Goal: Task Accomplishment & Management: Complete application form

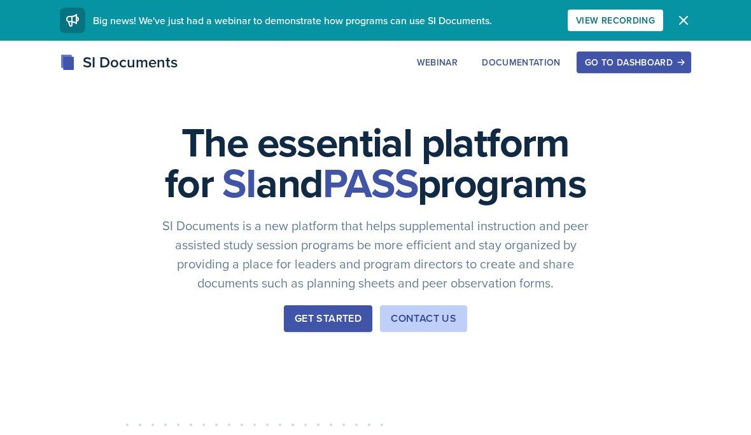
click at [618, 69] on button "Go to Dashboard" at bounding box center [633, 63] width 115 height 22
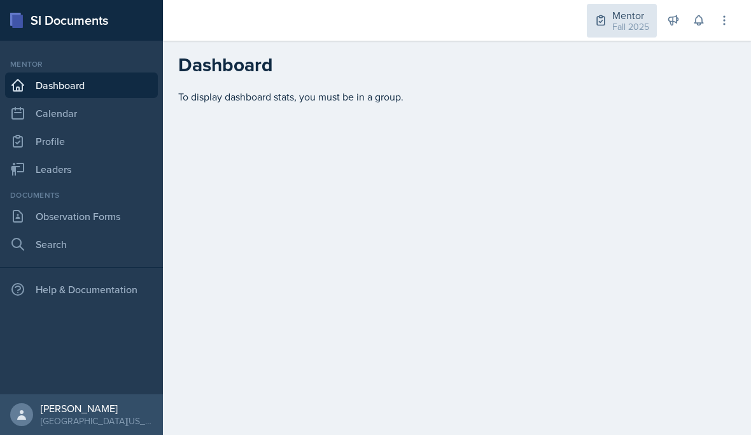
click at [624, 29] on div "Fall 2025" at bounding box center [630, 26] width 37 height 13
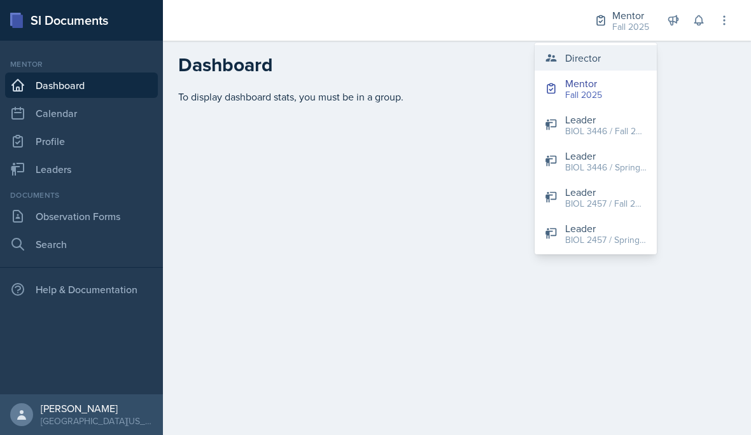
click at [620, 57] on button "Director" at bounding box center [595, 57] width 122 height 25
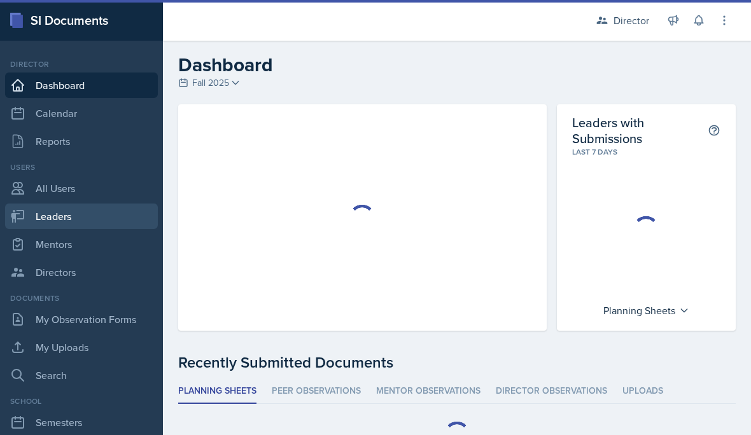
click at [119, 224] on link "Leaders" at bounding box center [81, 216] width 153 height 25
select select "a8c40de0-d7eb-4f82-90ee-ac0c6ce45f71"
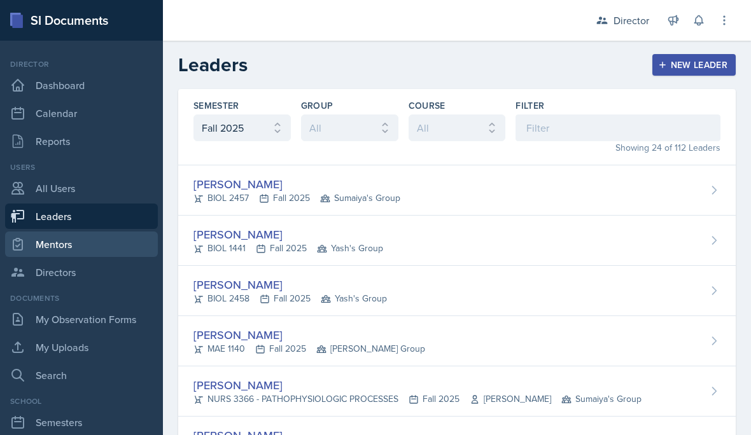
click at [118, 249] on link "Mentors" at bounding box center [81, 244] width 153 height 25
select select "a8c40de0-d7eb-4f82-90ee-ac0c6ce45f71"
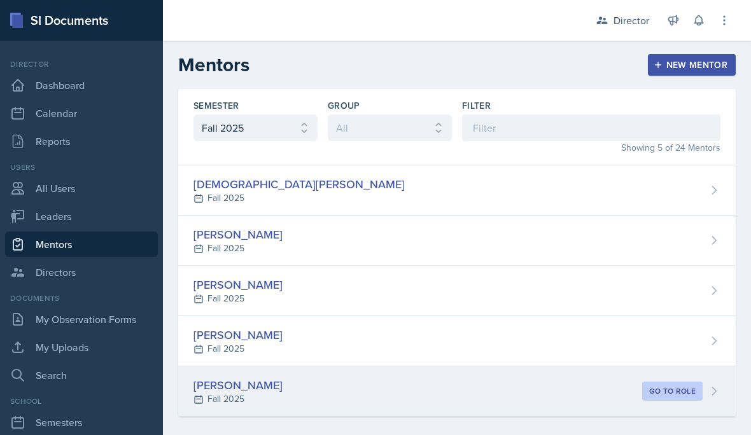
click at [244, 388] on div "[PERSON_NAME]" at bounding box center [237, 385] width 89 height 17
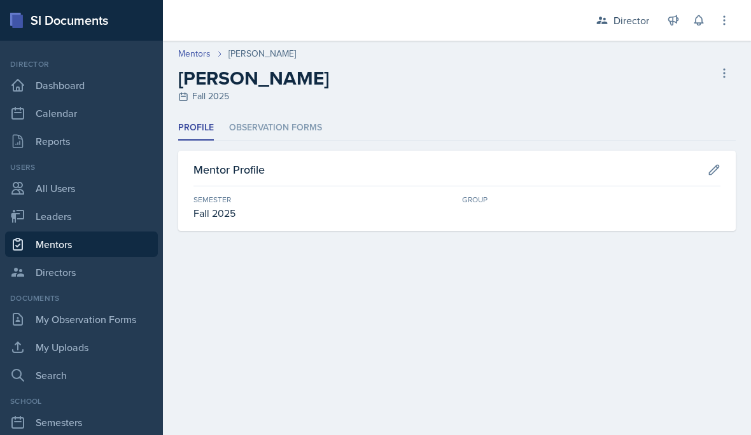
click at [285, 209] on div "Fall 2025" at bounding box center [322, 213] width 258 height 15
click at [286, 130] on li "Observation Forms" at bounding box center [275, 128] width 93 height 25
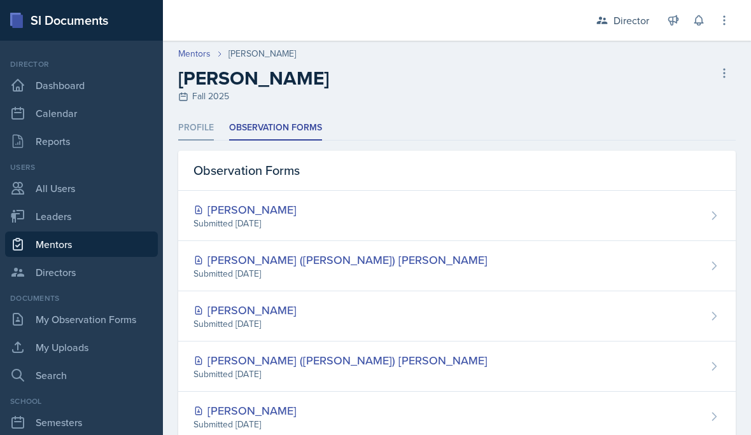
click at [192, 122] on li "Profile" at bounding box center [196, 128] width 36 height 25
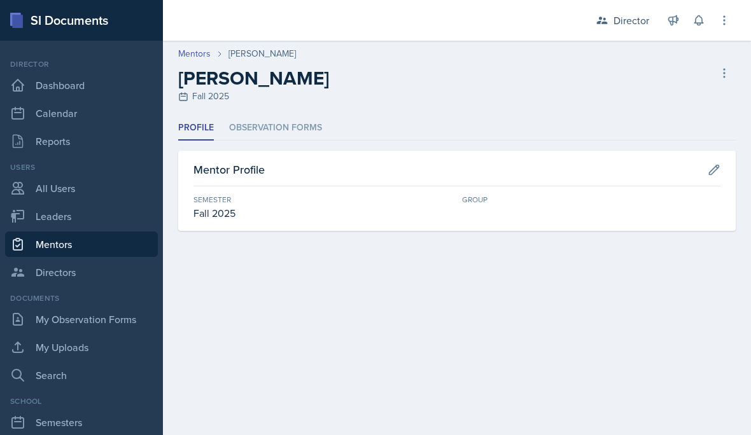
click at [226, 195] on div "Semester" at bounding box center [322, 199] width 258 height 11
click at [110, 246] on link "Mentors" at bounding box center [81, 244] width 153 height 25
select select "a8c40de0-d7eb-4f82-90ee-ac0c6ce45f71"
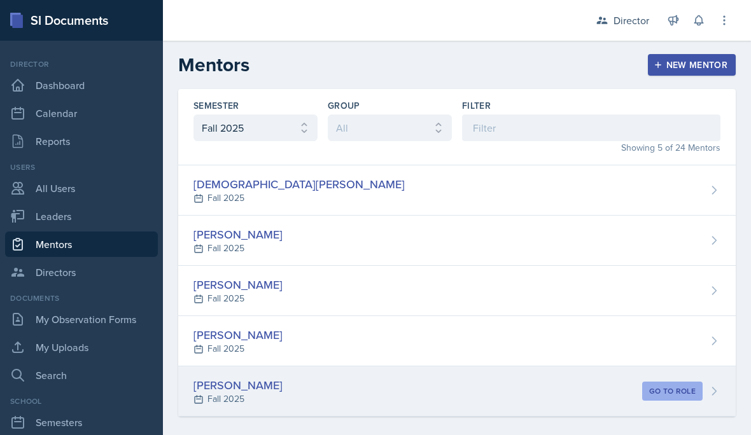
click at [693, 385] on button "Go to role" at bounding box center [672, 391] width 60 height 19
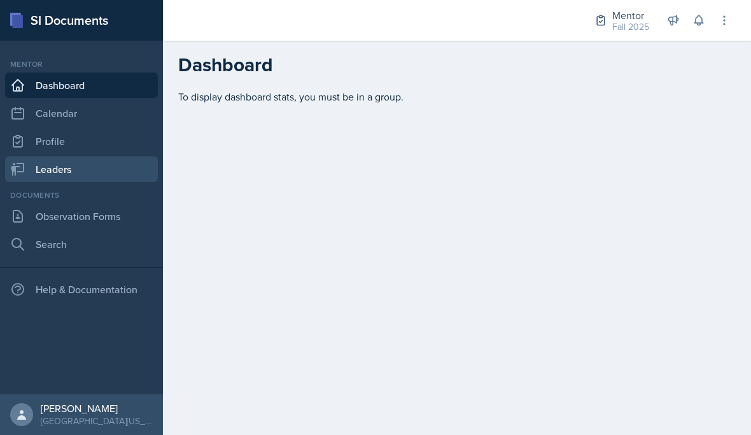
click at [96, 158] on link "Leaders" at bounding box center [81, 169] width 153 height 25
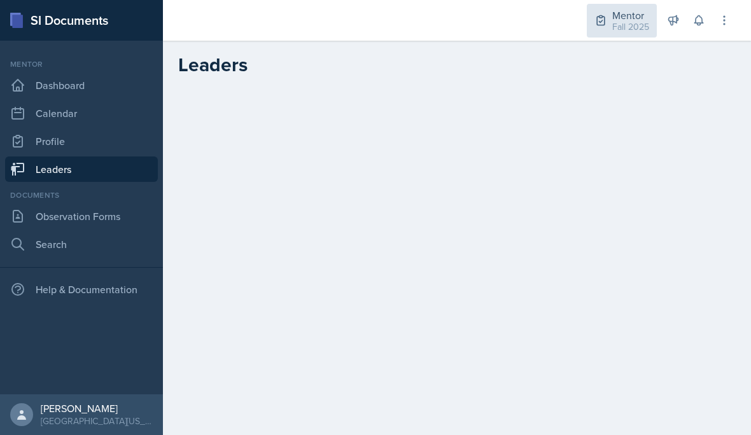
click at [623, 25] on div "Fall 2025" at bounding box center [630, 26] width 37 height 13
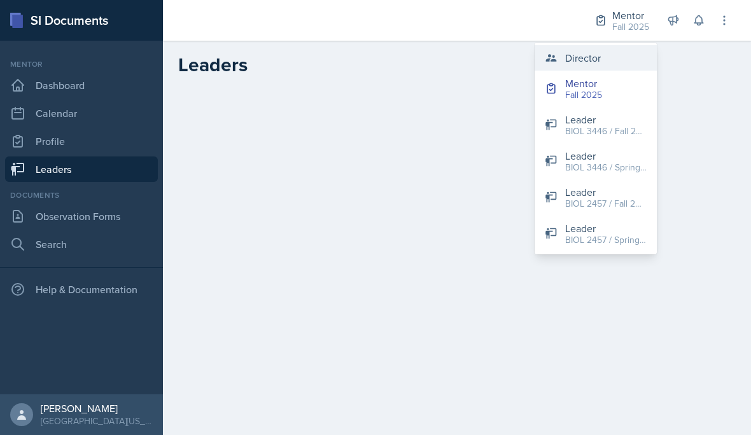
click at [608, 67] on button "Director" at bounding box center [595, 57] width 122 height 25
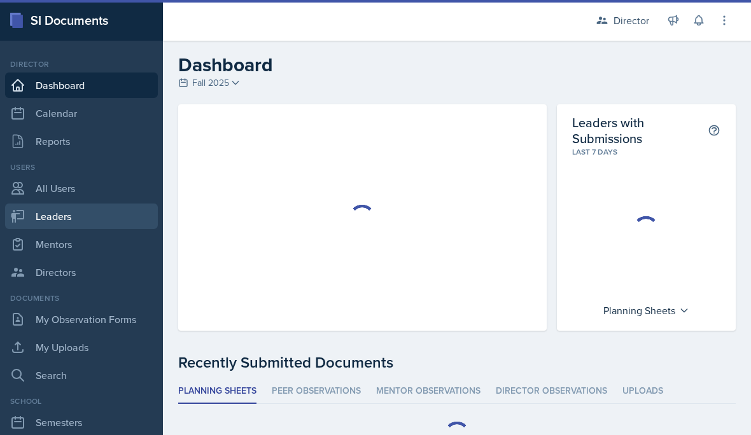
click at [109, 224] on link "Leaders" at bounding box center [81, 216] width 153 height 25
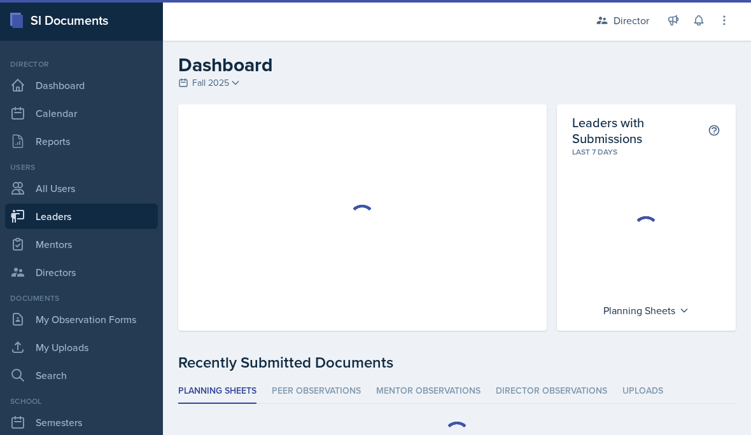
select select "a8c40de0-d7eb-4f82-90ee-ac0c6ce45f71"
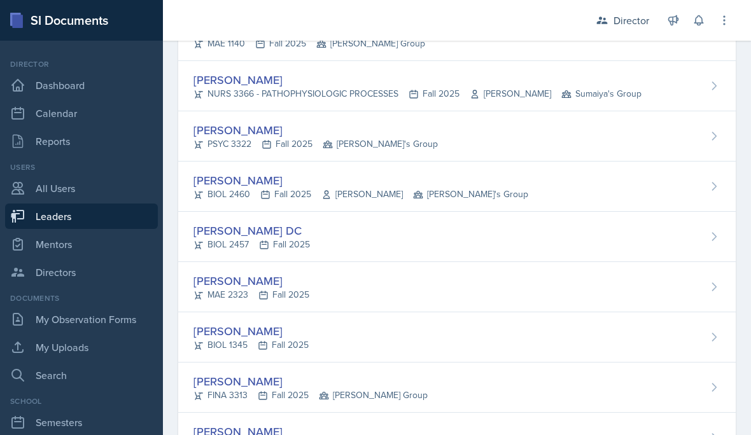
scroll to position [310, 0]
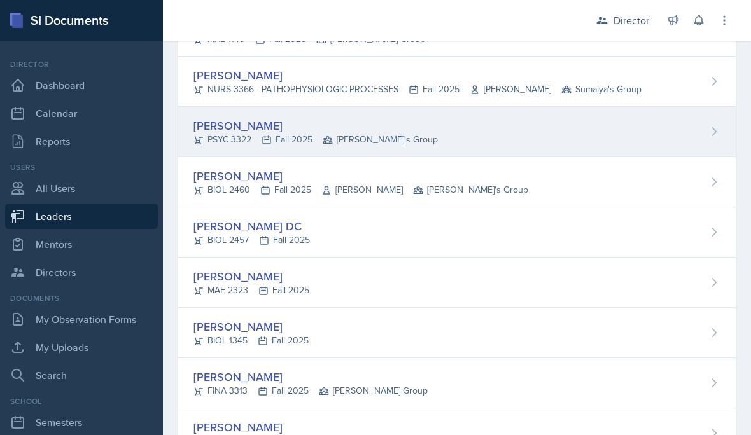
click at [491, 139] on div "Troy Broome PSYC 3322 Fall 2025 Robin's Group" at bounding box center [456, 132] width 557 height 50
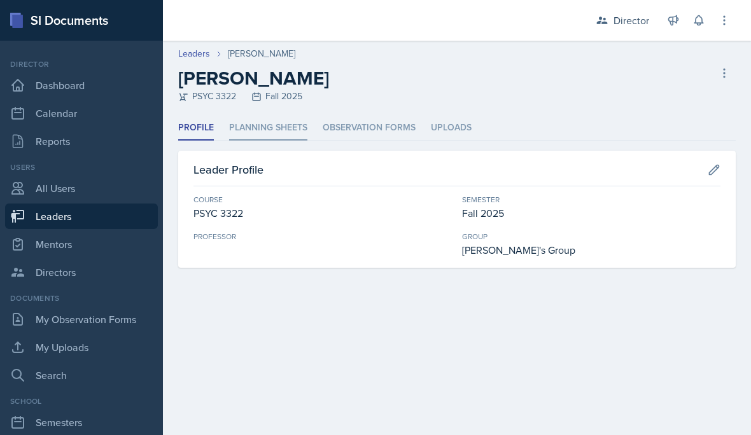
click at [290, 134] on li "Planning Sheets" at bounding box center [268, 128] width 78 height 25
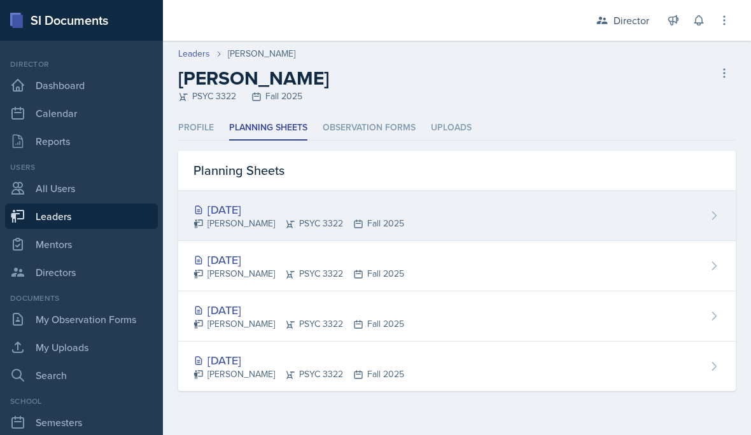
click at [412, 211] on div "Sep 4th, 2025 Troy Broome PSYC 3322 Fall 2025" at bounding box center [456, 216] width 557 height 50
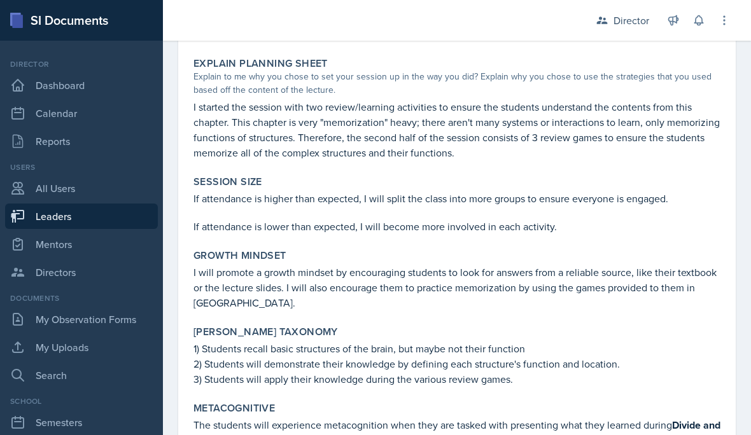
scroll to position [1483, 0]
click at [720, 22] on icon at bounding box center [724, 20] width 13 height 13
click at [620, 265] on p "I will promote a growth mindset by encouraging students to look for answers fro…" at bounding box center [456, 288] width 527 height 46
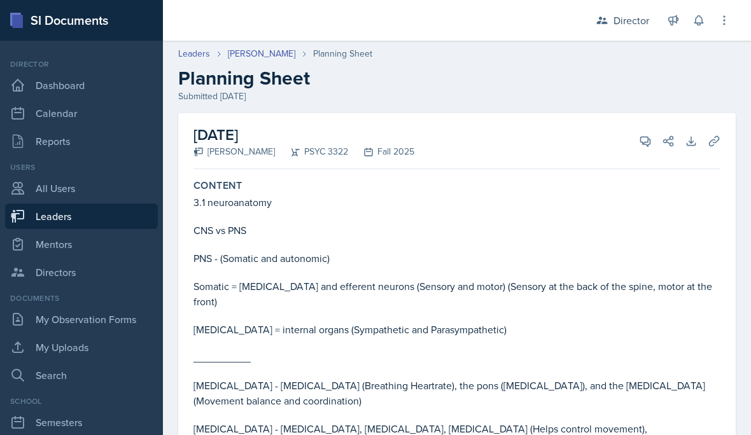
scroll to position [0, 0]
click at [640, 144] on icon at bounding box center [645, 141] width 13 height 13
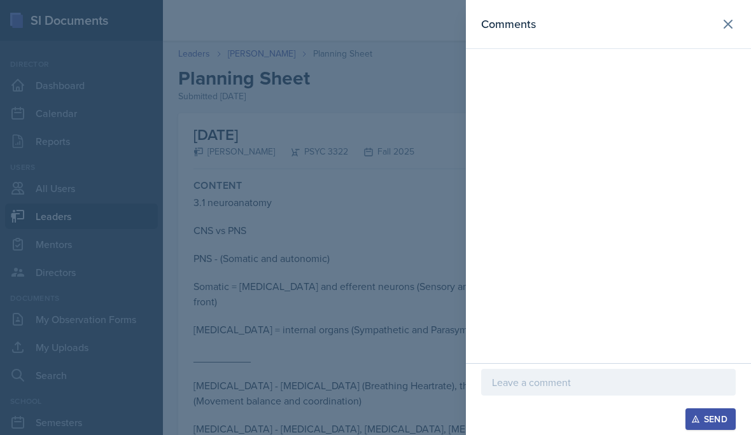
click at [523, 379] on p at bounding box center [608, 382] width 233 height 15
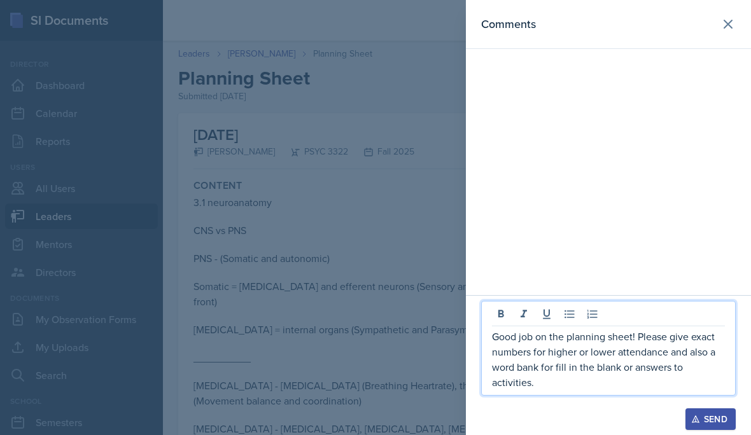
click at [715, 424] on div "Send" at bounding box center [711, 419] width 34 height 10
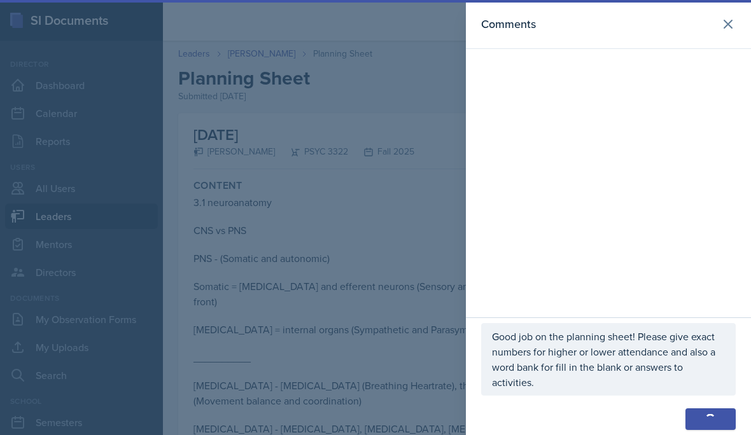
scroll to position [46, 0]
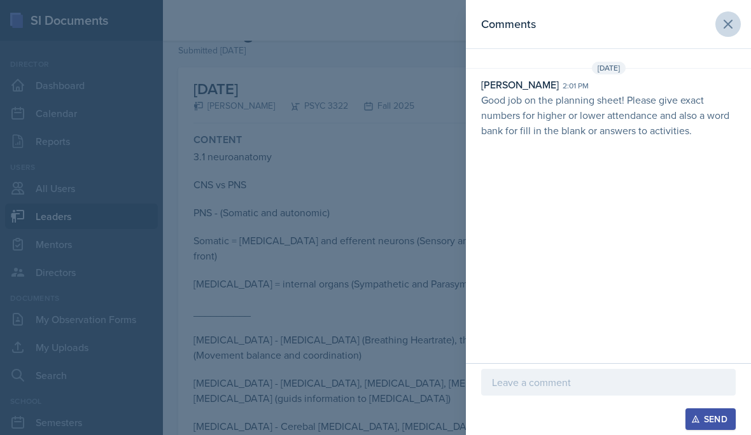
click at [732, 31] on icon at bounding box center [727, 24] width 15 height 15
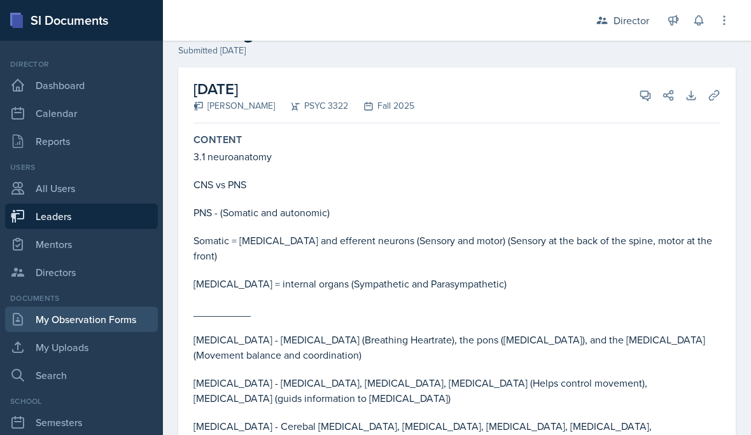
click at [120, 307] on link "My Observation Forms" at bounding box center [81, 319] width 153 height 25
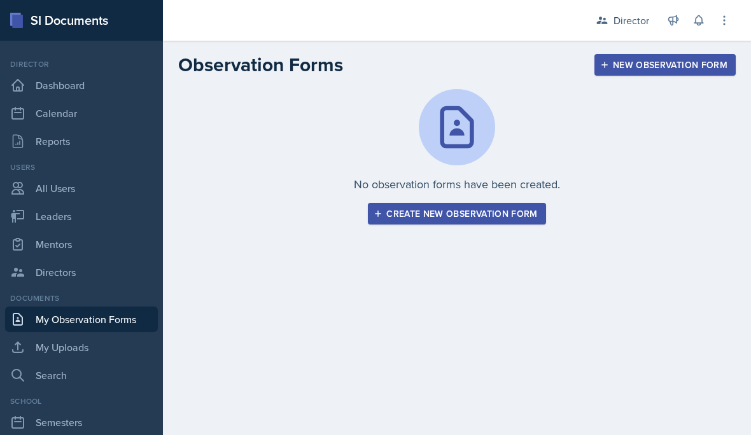
click at [473, 212] on div "Create new observation form" at bounding box center [456, 214] width 161 height 10
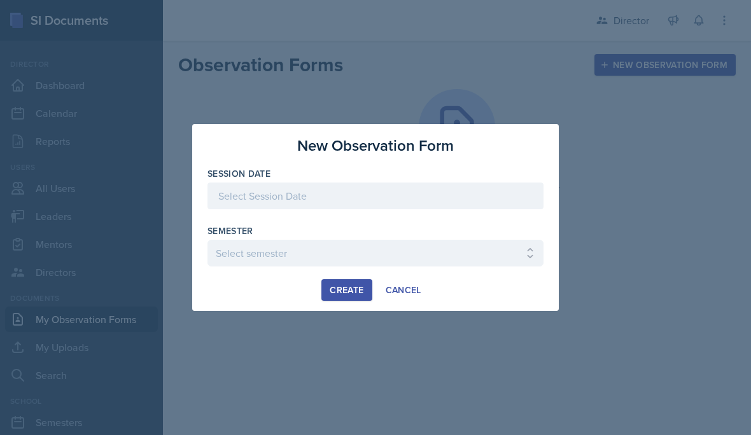
click at [453, 234] on div "Semester" at bounding box center [375, 231] width 336 height 13
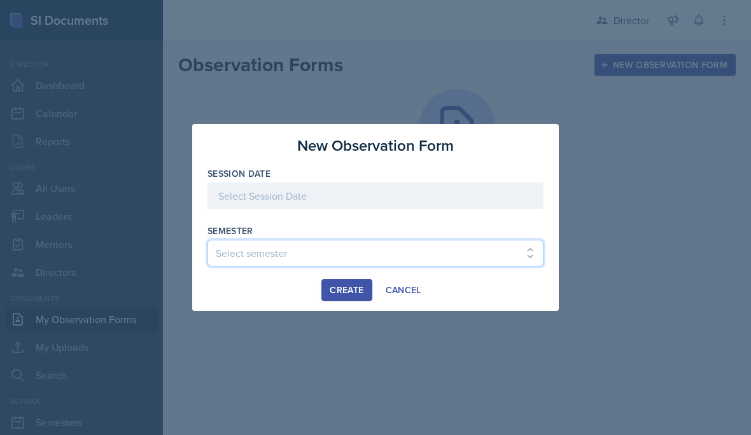
click at [457, 246] on select "Select semester Fall 2025 Spring 2025 Fall 2024 Spring 2024 Fall 2023" at bounding box center [375, 253] width 336 height 27
select select "a8c40de0-d7eb-4f82-90ee-ac0c6ce45f71"
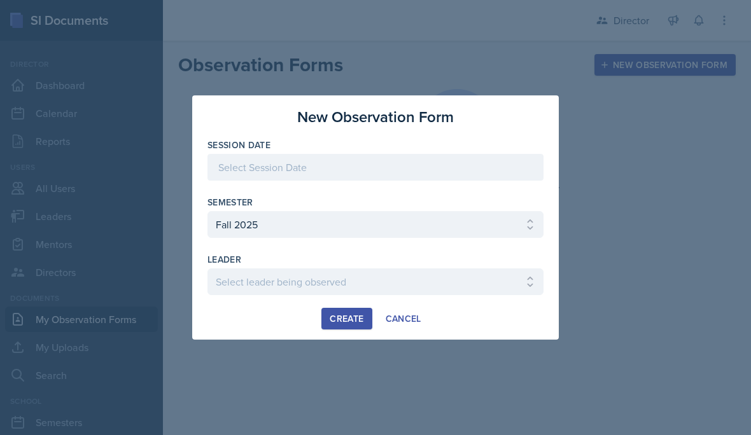
click at [281, 314] on div "Create Cancel" at bounding box center [375, 319] width 336 height 22
click at [344, 206] on div "Semester" at bounding box center [375, 202] width 336 height 13
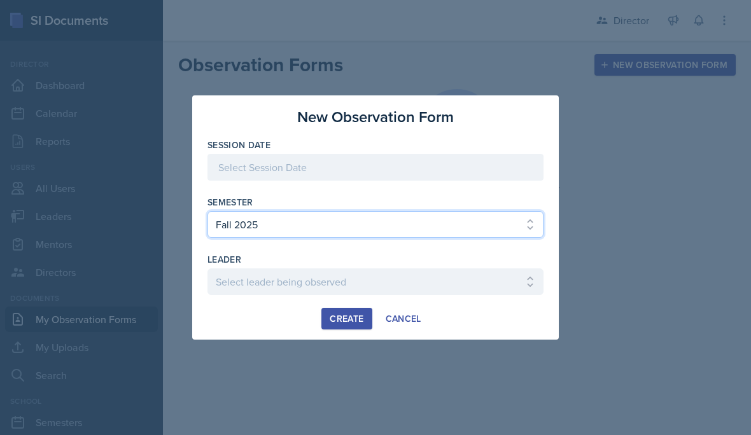
click at [359, 216] on select "Select semester Fall 2025 Spring 2025 Fall 2024 Spring 2024 Fall 2023" at bounding box center [375, 224] width 336 height 27
click at [421, 213] on select "Select semester Fall 2025 Spring 2025 Fall 2024 Spring 2024 Fall 2023" at bounding box center [375, 224] width 336 height 27
click at [279, 212] on select "Select semester Fall 2025 Spring 2025 Fall 2024 Spring 2024 Fall 2023" at bounding box center [375, 224] width 336 height 27
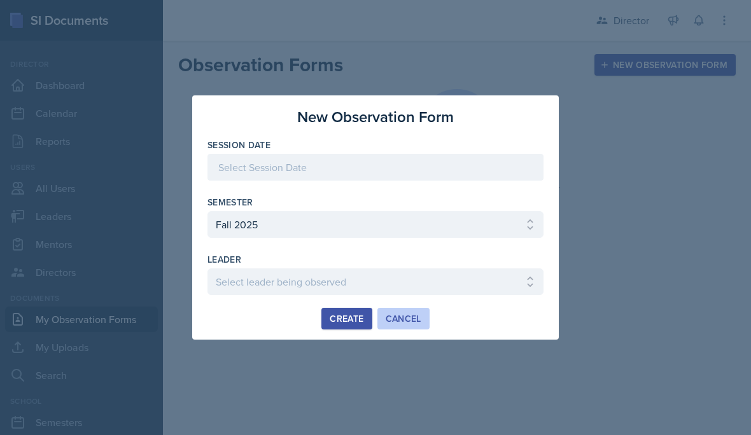
click at [411, 328] on button "Cancel" at bounding box center [403, 319] width 52 height 22
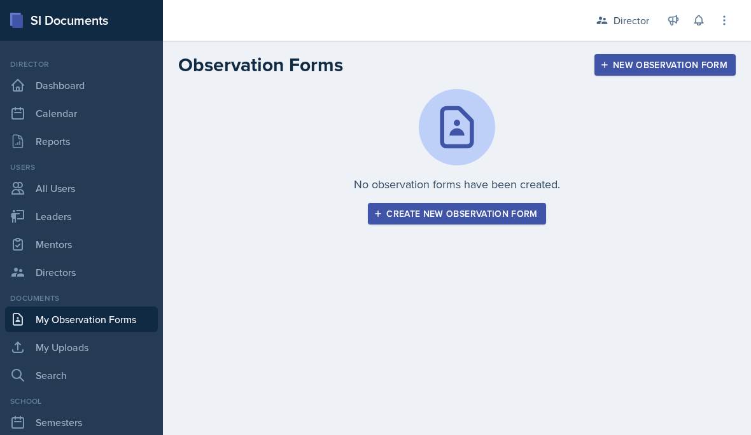
click at [447, 214] on div "Create new observation form" at bounding box center [456, 214] width 161 height 10
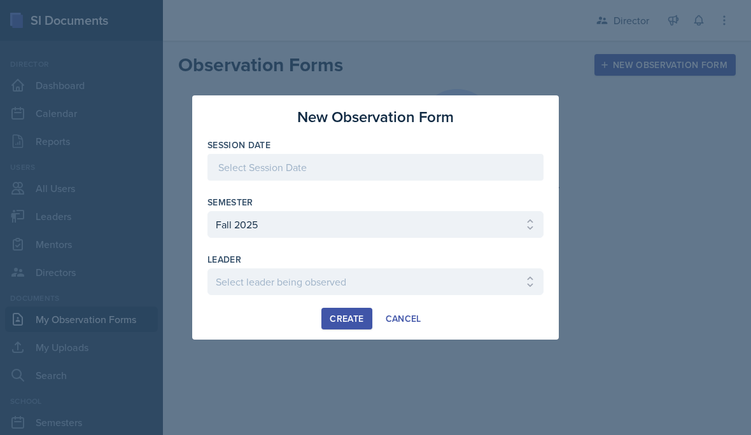
click at [291, 199] on div "Semester" at bounding box center [375, 202] width 336 height 13
click at [290, 209] on div "Semester Select semester Fall 2025 Spring 2025 Fall 2024 Spring 2024 Fall 2023" at bounding box center [375, 223] width 336 height 55
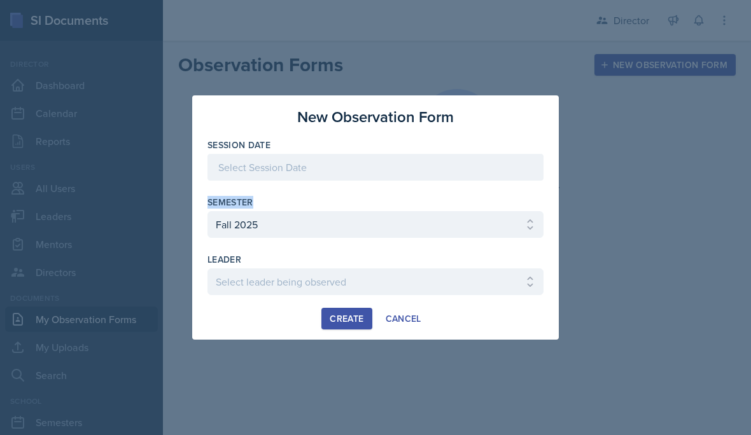
click at [336, 370] on div at bounding box center [375, 217] width 751 height 435
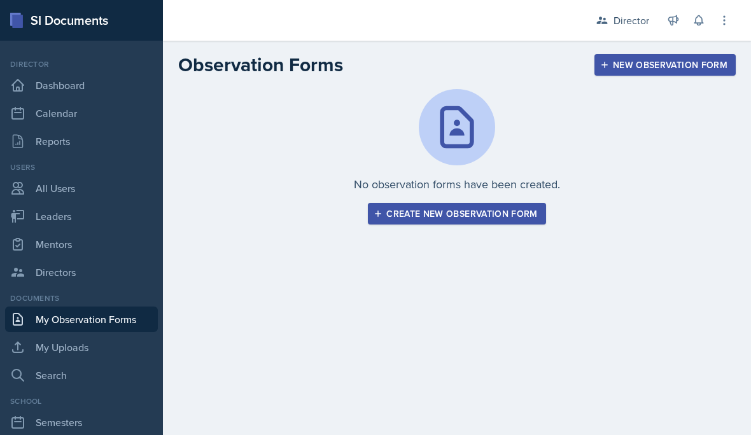
click at [433, 233] on div "No observation forms have been created. Create new observation form" at bounding box center [457, 172] width 588 height 166
click at [441, 209] on div "Create new observation form" at bounding box center [456, 214] width 161 height 10
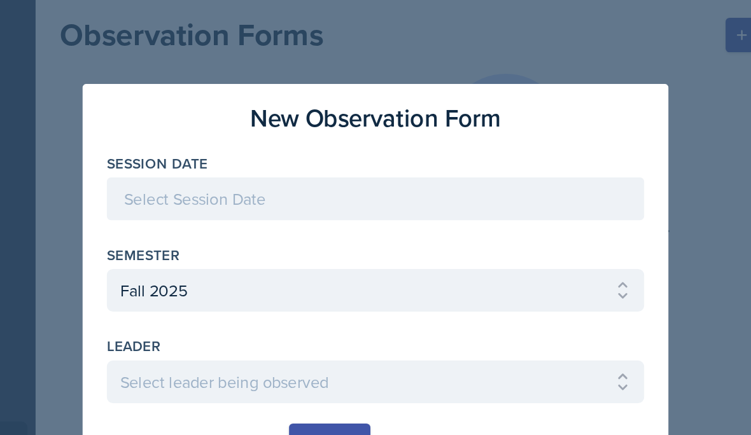
click at [230, 154] on div at bounding box center [375, 167] width 336 height 27
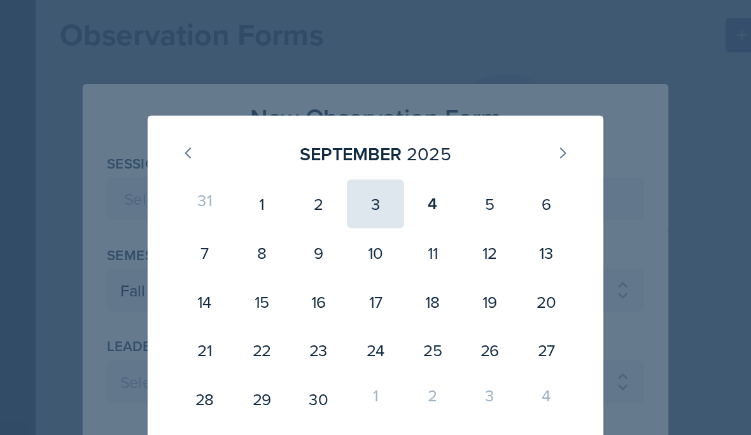
click at [358, 155] on div "3" at bounding box center [376, 170] width 36 height 31
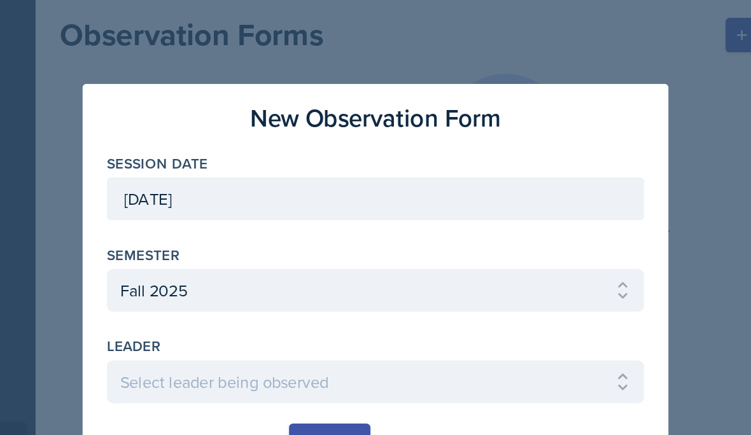
click at [255, 154] on div "September 3rd, 2025" at bounding box center [375, 167] width 336 height 27
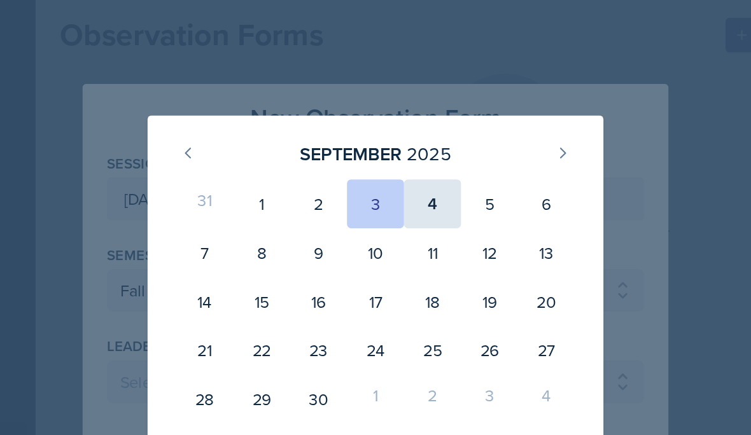
click at [393, 155] on div "4" at bounding box center [411, 170] width 36 height 31
type input "September 4th, 2025"
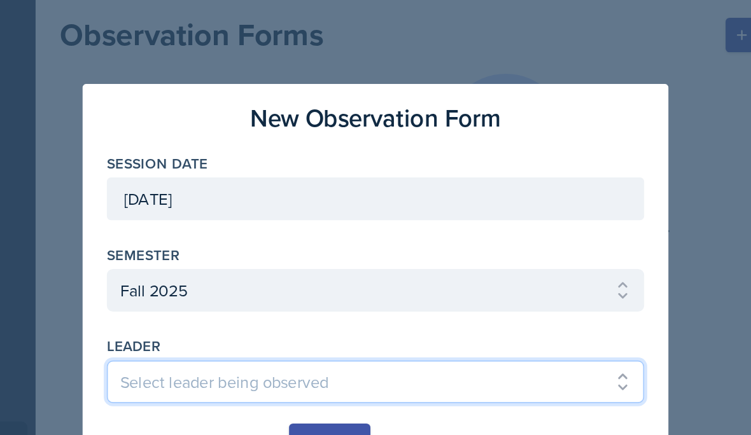
click at [207, 269] on select "Select leader being observed Riley Bond Andrew Luisi Leslie Huynh Brinda Adhika…" at bounding box center [375, 282] width 336 height 27
select select "90548b11-4aac-4676-9965-b29a548f0d27"
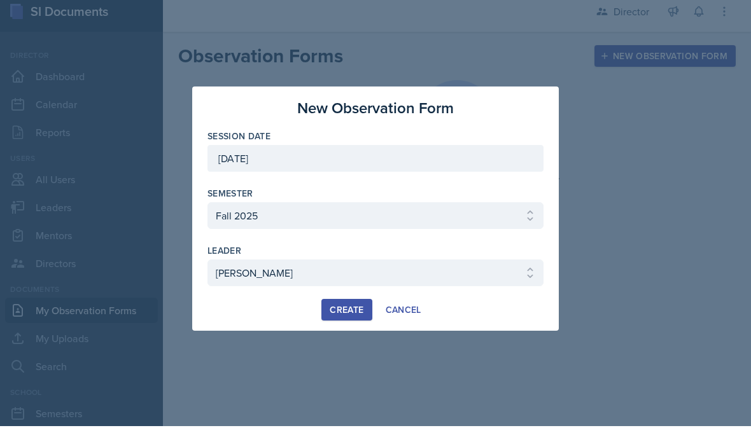
click at [347, 319] on button "Create" at bounding box center [346, 319] width 50 height 22
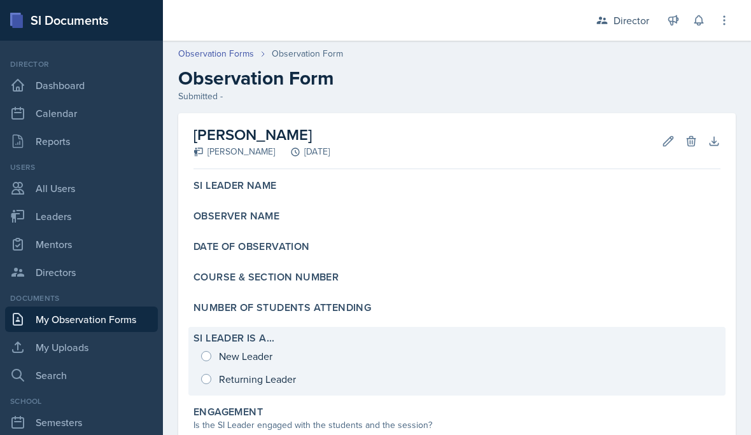
click at [200, 374] on div "New Leader Returning Leader" at bounding box center [456, 368] width 527 height 46
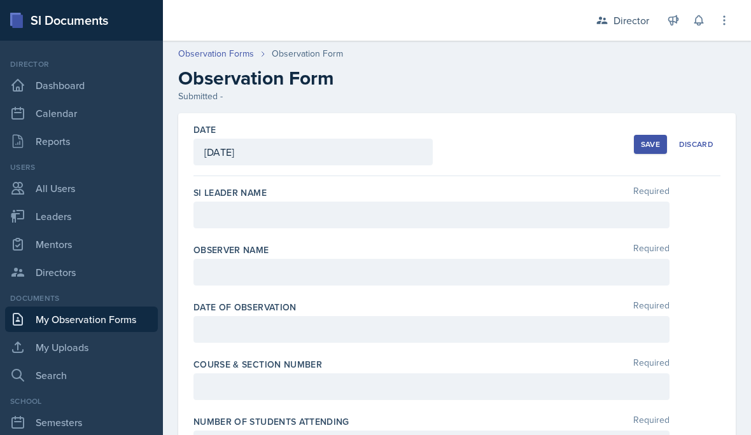
click at [336, 202] on div at bounding box center [431, 215] width 476 height 27
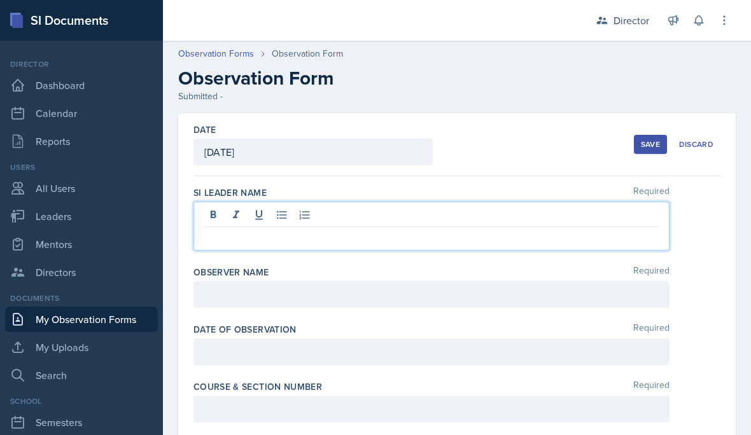
click at [417, 241] on p at bounding box center [431, 237] width 454 height 15
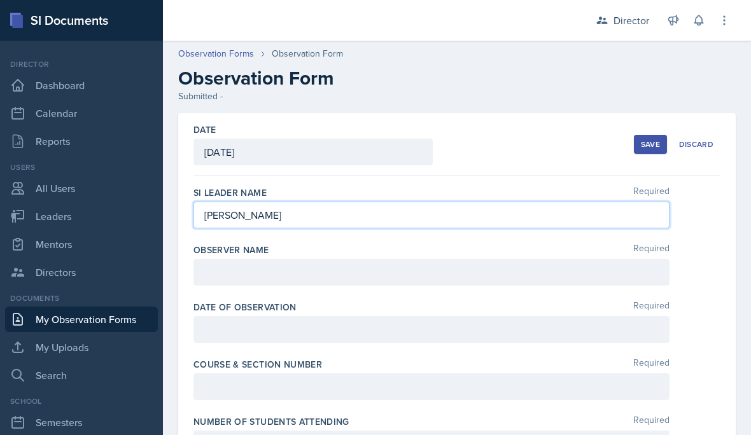
click at [326, 279] on div at bounding box center [431, 272] width 476 height 27
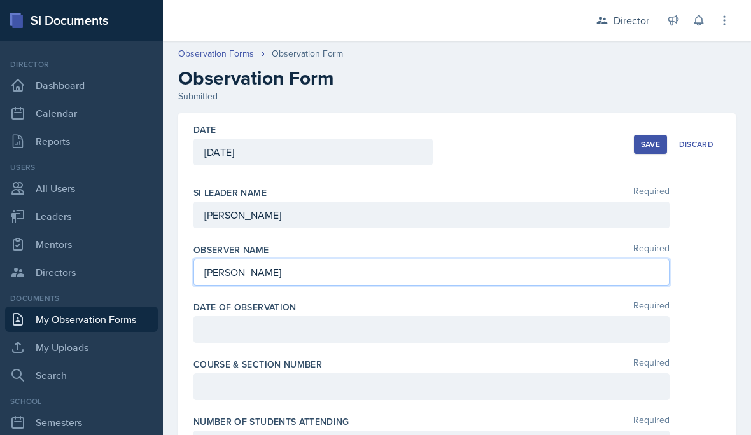
click at [301, 323] on div at bounding box center [431, 329] width 476 height 27
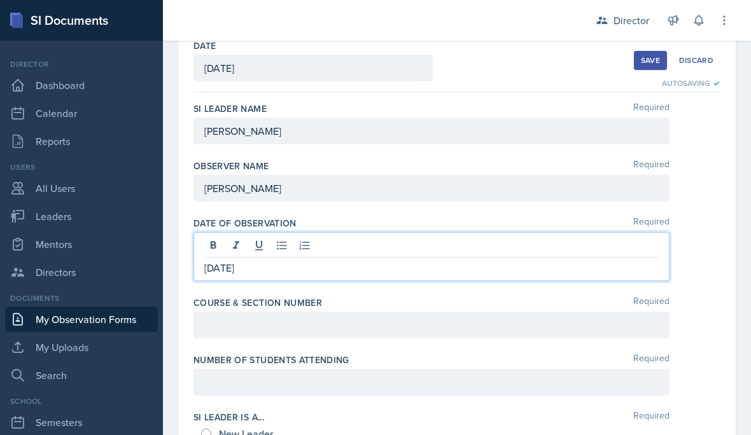
scroll to position [157, 0]
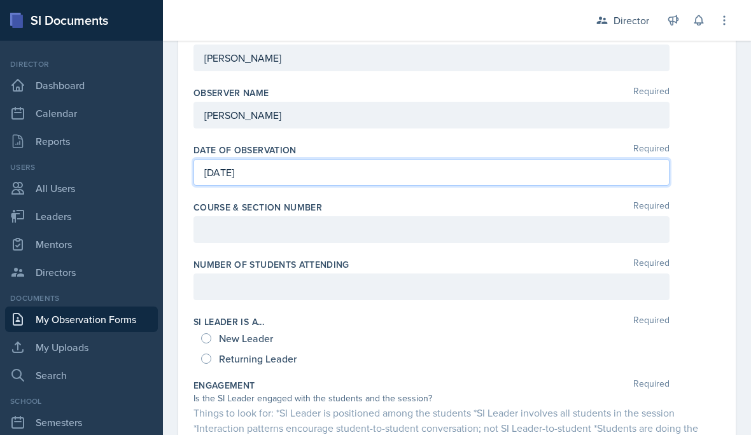
click at [517, 235] on div at bounding box center [431, 229] width 476 height 27
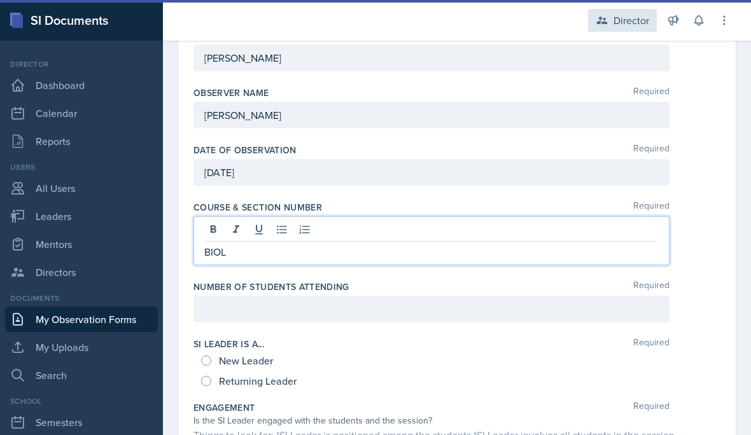
click at [630, 26] on div "Director" at bounding box center [631, 20] width 36 height 15
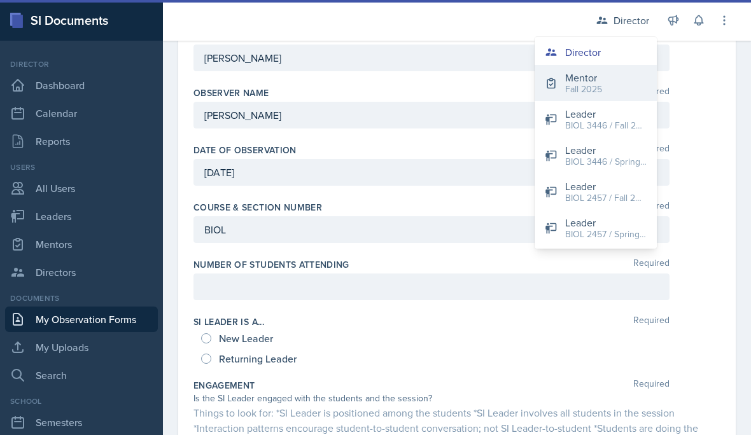
click at [613, 87] on button "Mentor Fall 2025" at bounding box center [595, 83] width 122 height 36
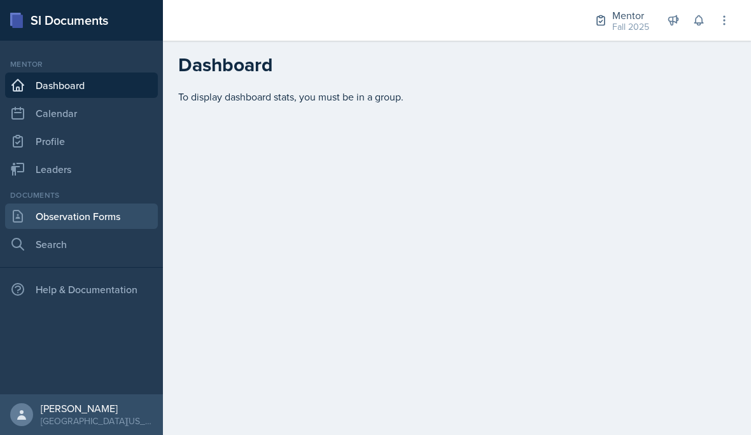
click at [125, 216] on link "Observation Forms" at bounding box center [81, 216] width 153 height 25
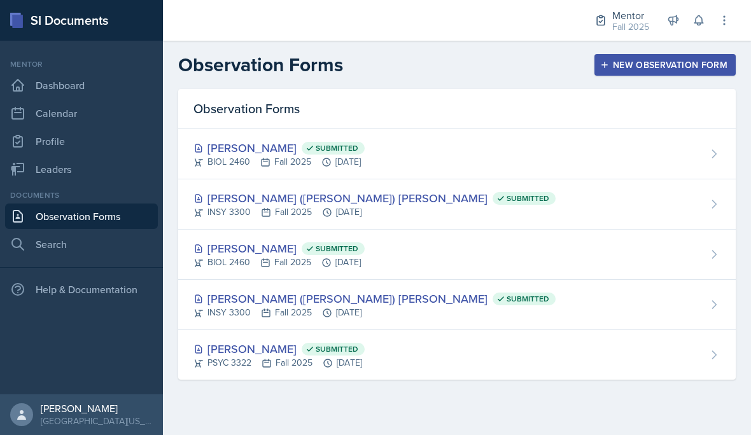
click at [635, 70] on div "New Observation Form" at bounding box center [665, 65] width 125 height 10
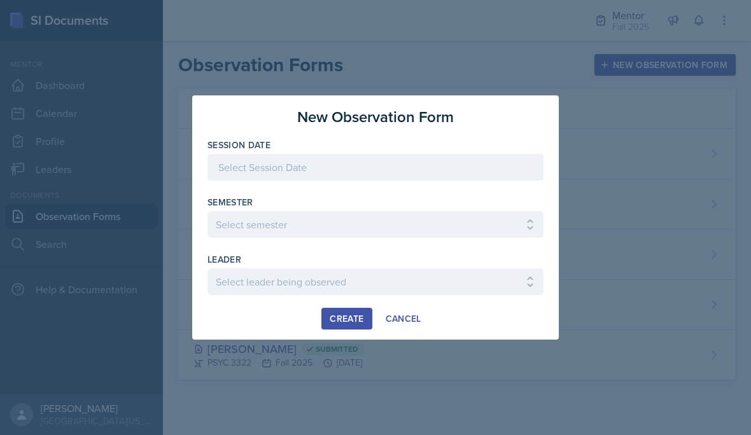
click at [431, 177] on div at bounding box center [375, 167] width 336 height 27
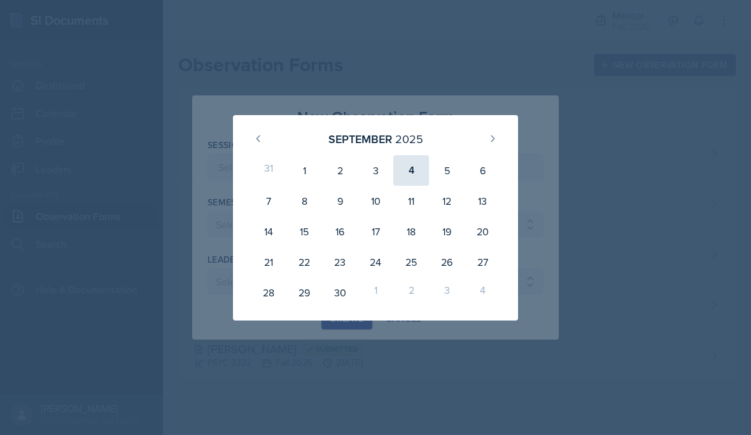
click at [414, 174] on div "4" at bounding box center [411, 170] width 36 height 31
type input "September 4th, 2025"
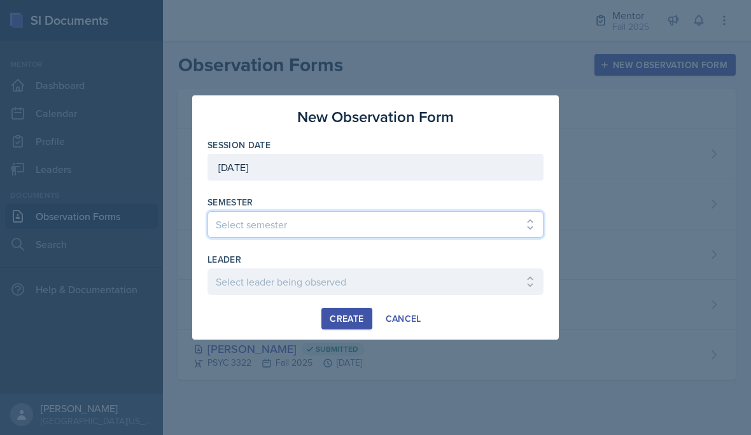
click at [354, 234] on select "Select semester All Fall 2024 Spring 2025 Fall 2025 Spring 2024 Fall 2023" at bounding box center [375, 224] width 336 height 27
select select "a8c40de0-d7eb-4f82-90ee-ac0c6ce45f71"
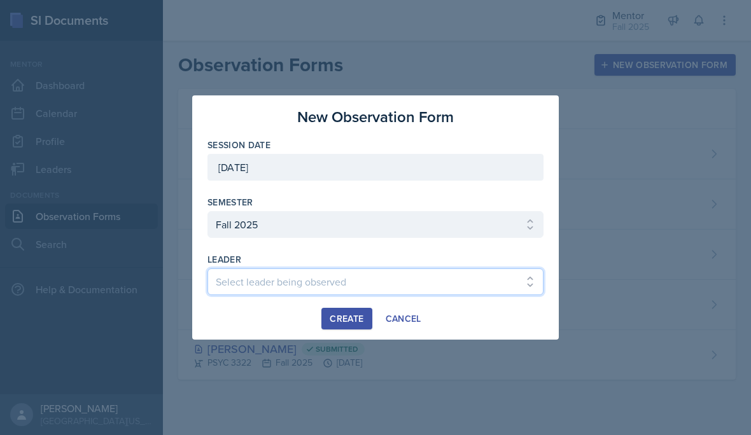
click at [325, 293] on select "Select leader being observed Andrew Luisi / NURS 3366 - PATHOPHYSIOLOGIC PROCES…" at bounding box center [375, 282] width 336 height 27
click at [328, 293] on select "Select leader being observed Andrew Luisi / NURS 3366 - PATHOPHYSIOLOGIC PROCES…" at bounding box center [375, 282] width 336 height 27
select select "90548b11-4aac-4676-9965-b29a548f0d27"
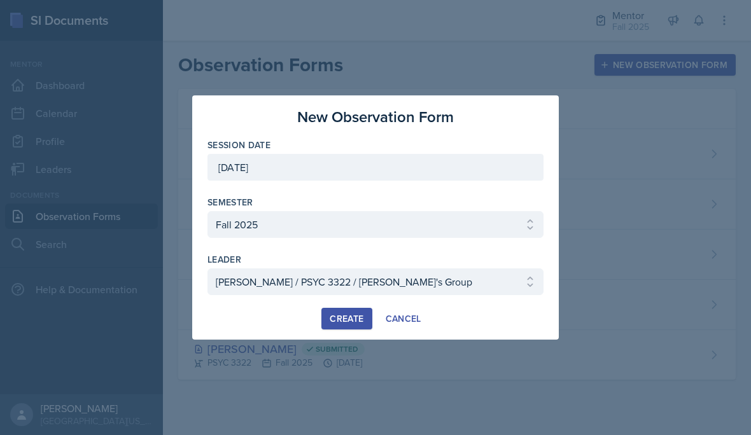
click at [343, 329] on button "Create" at bounding box center [346, 319] width 50 height 22
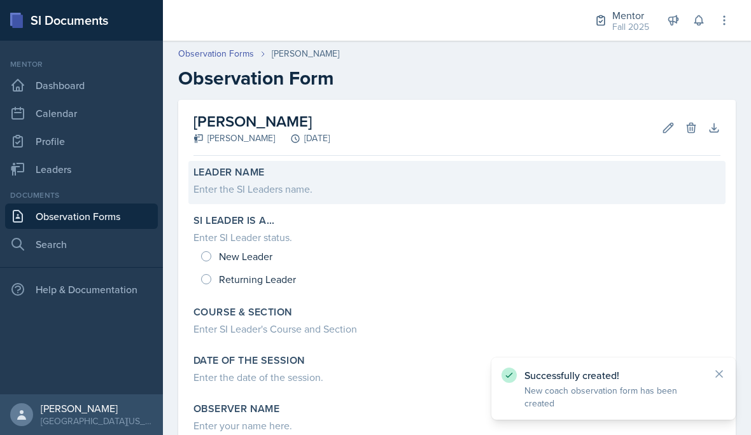
click at [276, 188] on div "Enter the SI Leaders name." at bounding box center [456, 188] width 527 height 15
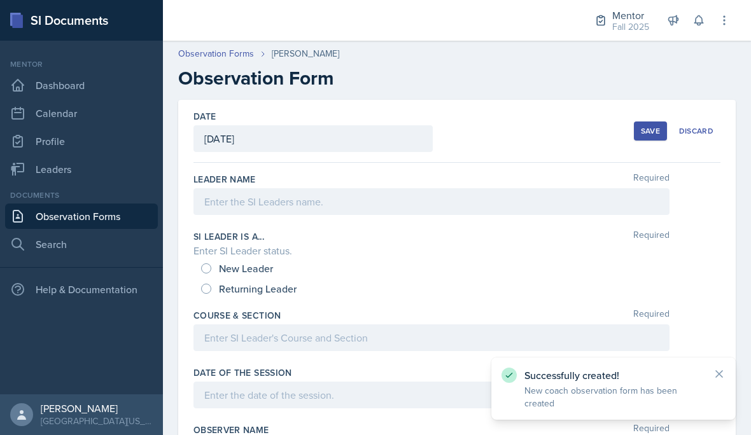
click at [354, 190] on div at bounding box center [431, 201] width 476 height 27
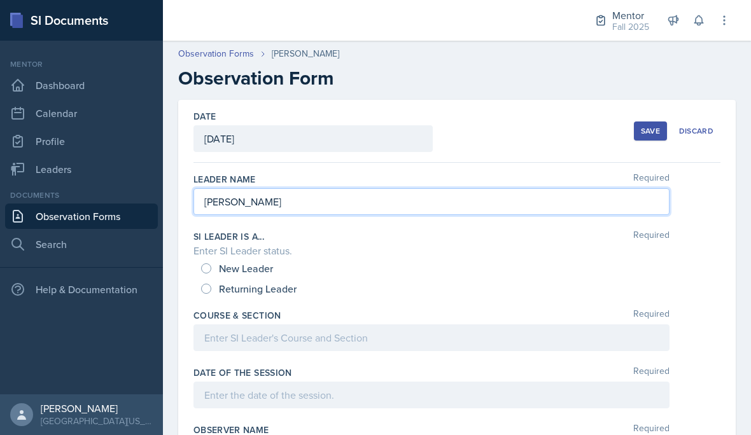
click at [242, 311] on label "Course & Section" at bounding box center [237, 315] width 88 height 13
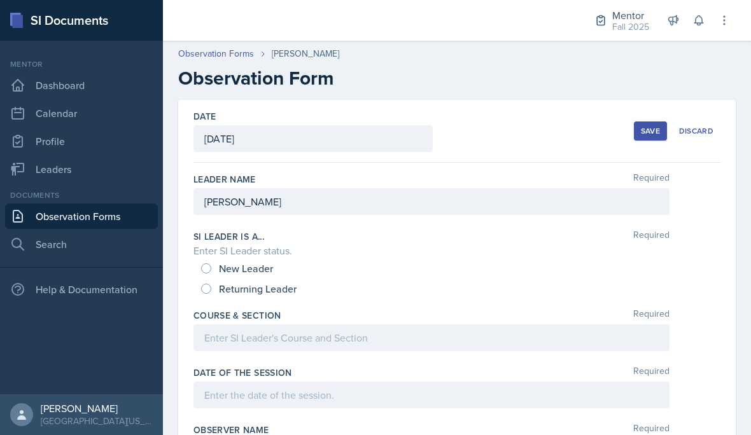
click at [213, 283] on div "Returning Leader" at bounding box center [250, 289] width 98 height 20
click at [209, 292] on input "Returning Leader" at bounding box center [206, 289] width 10 height 10
radio input "true"
click at [227, 335] on div at bounding box center [431, 338] width 476 height 27
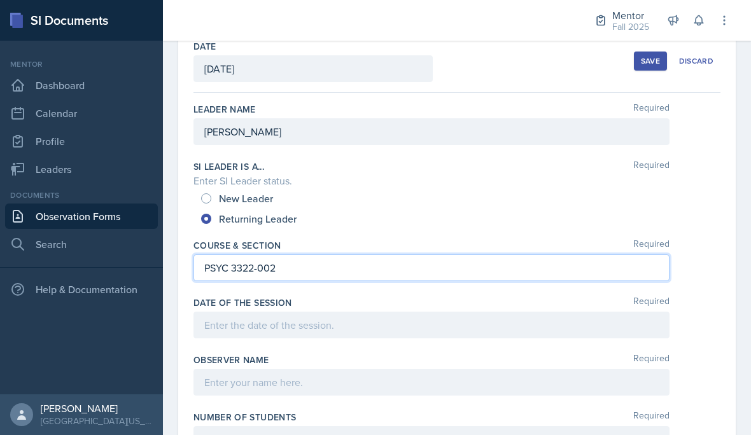
scroll to position [85, 0]
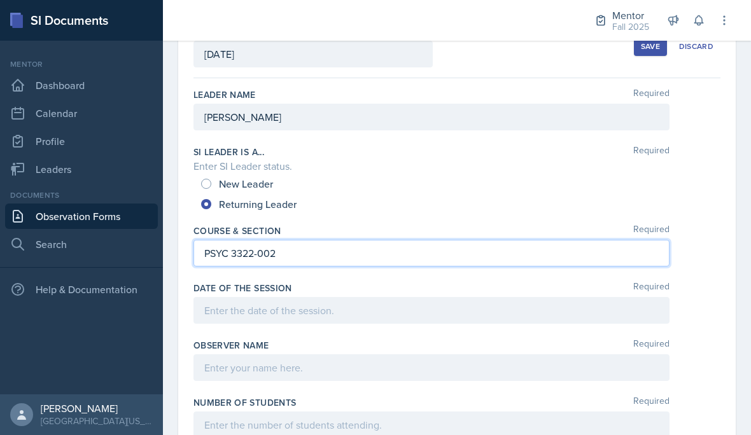
click at [309, 307] on div at bounding box center [431, 310] width 476 height 27
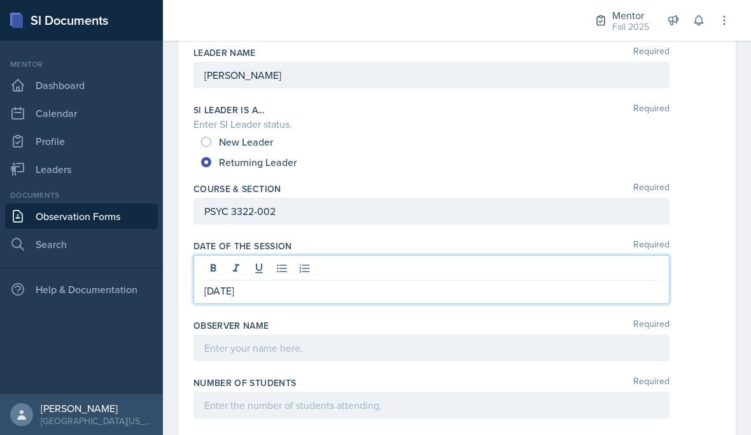
scroll to position [118, 0]
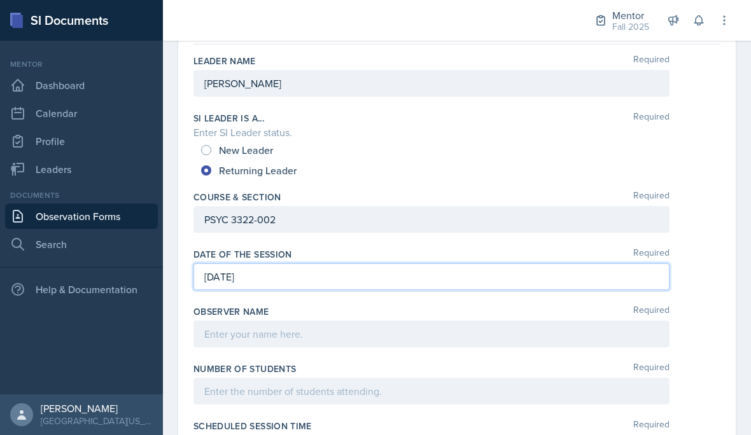
click at [360, 356] on div "Observer name Required" at bounding box center [456, 328] width 527 height 57
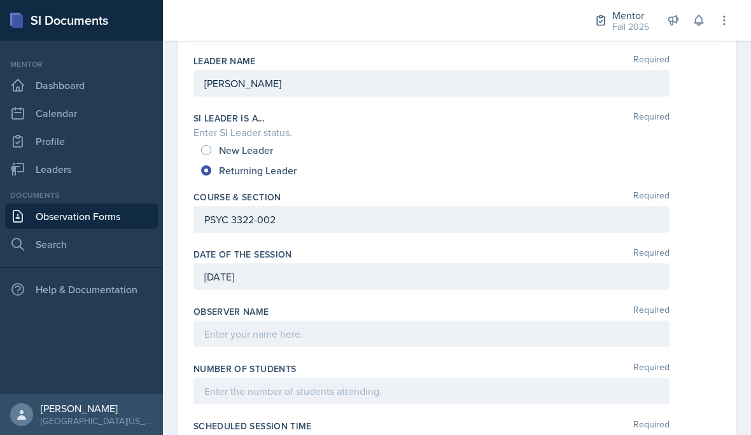
click at [409, 340] on div at bounding box center [431, 334] width 476 height 27
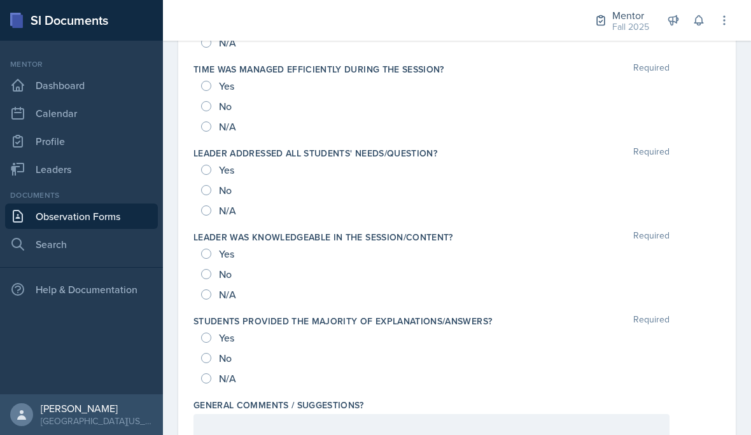
scroll to position [1305, 0]
click at [242, 424] on div at bounding box center [431, 428] width 476 height 27
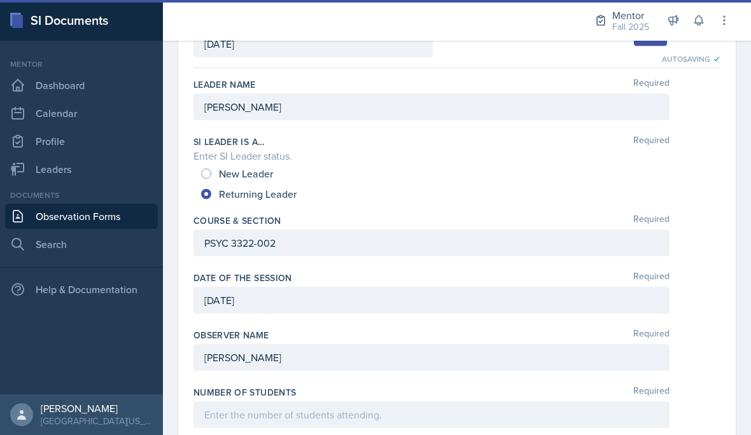
scroll to position [99, 0]
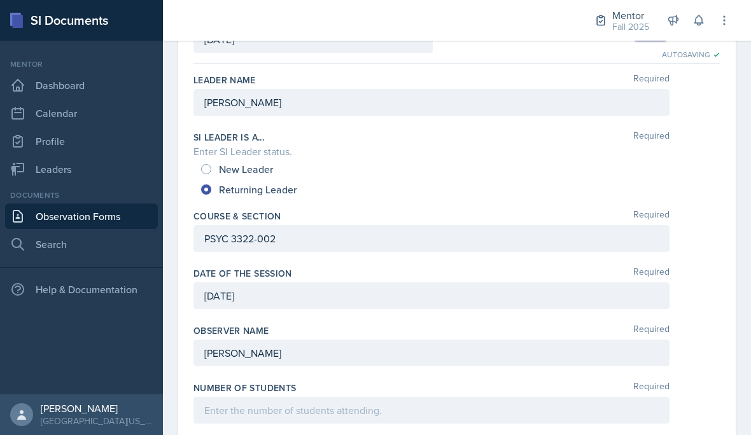
click at [356, 397] on div at bounding box center [431, 410] width 476 height 27
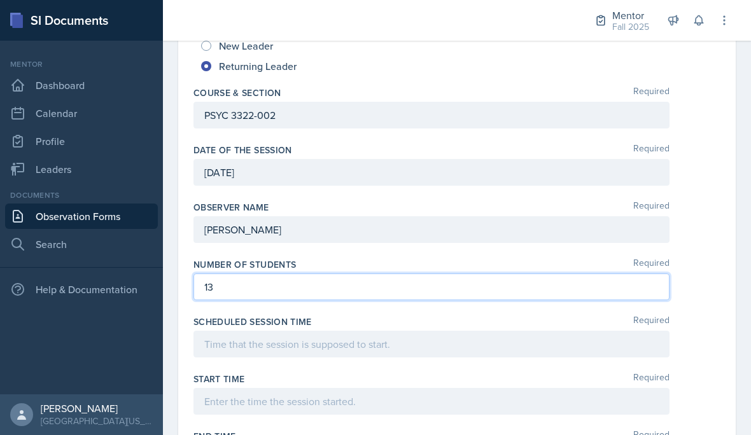
scroll to position [265, 0]
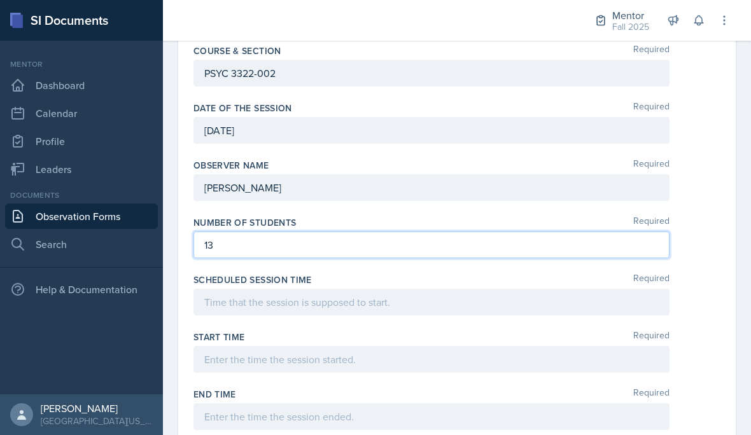
click at [357, 289] on div at bounding box center [431, 302] width 476 height 27
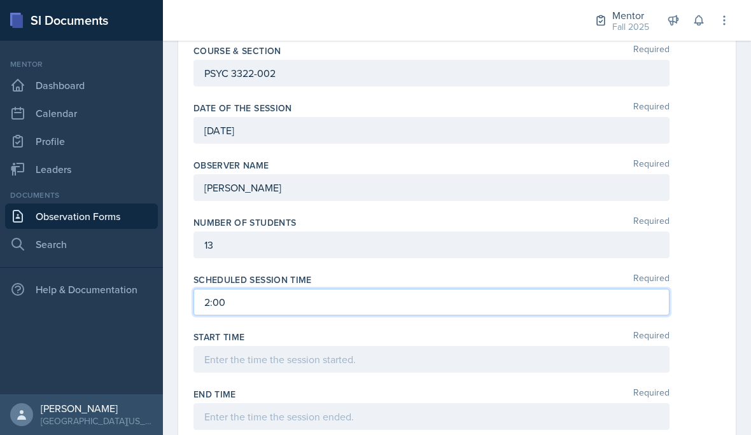
click at [477, 326] on div "Start Time Required" at bounding box center [456, 354] width 527 height 57
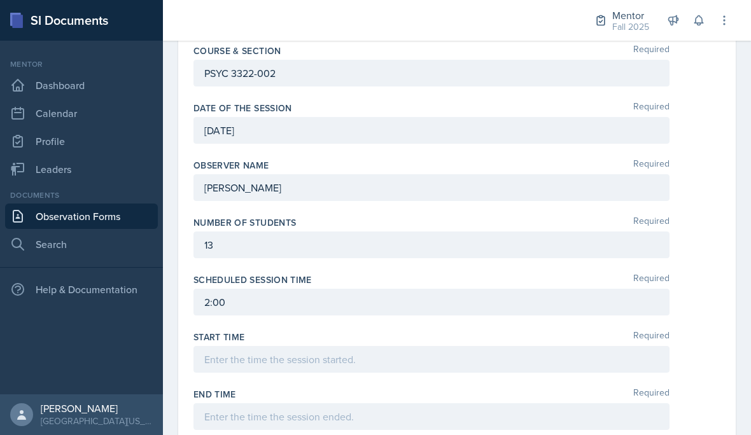
click at [506, 346] on div at bounding box center [431, 359] width 476 height 27
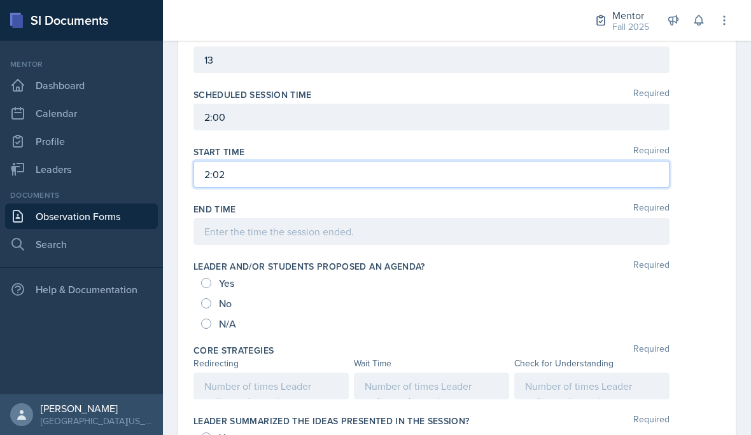
scroll to position [451, 0]
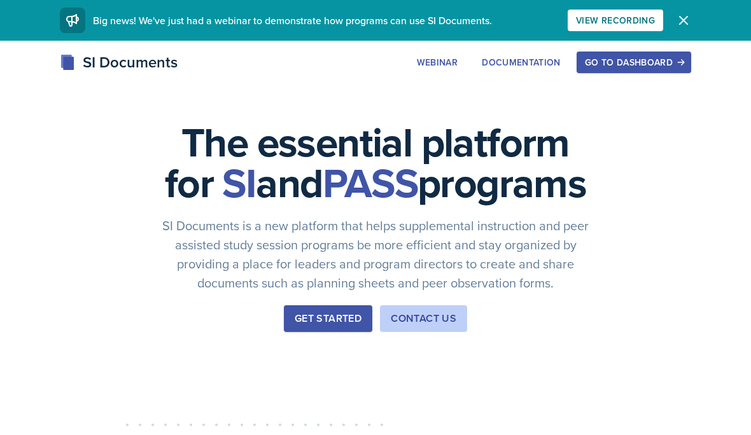
click at [643, 69] on button "Go to Dashboard" at bounding box center [633, 63] width 115 height 22
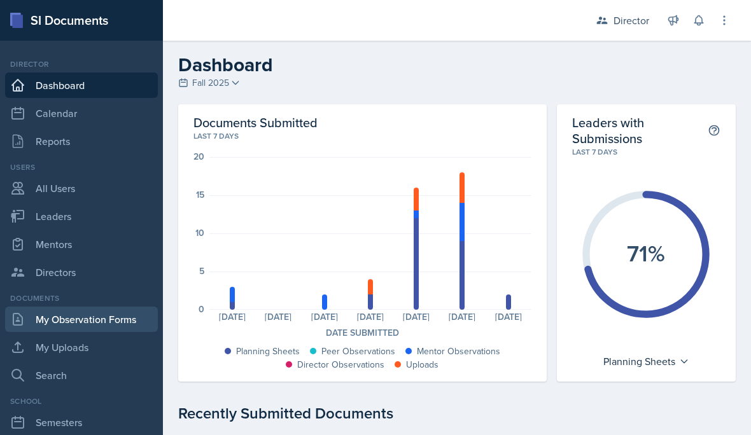
click at [100, 323] on link "My Observation Forms" at bounding box center [81, 319] width 153 height 25
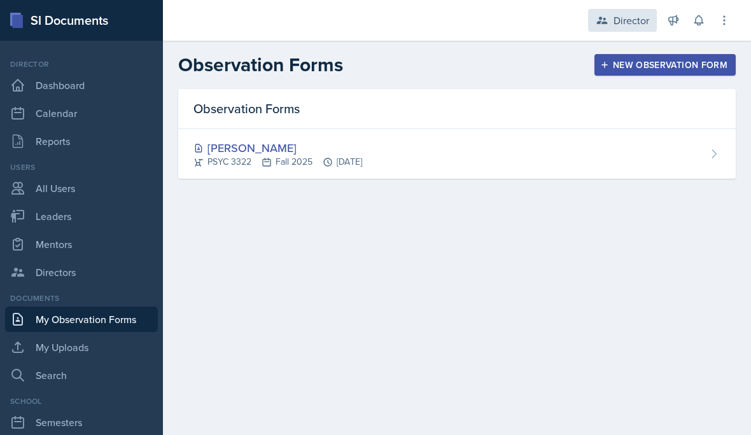
click at [624, 31] on div "Director" at bounding box center [622, 20] width 69 height 23
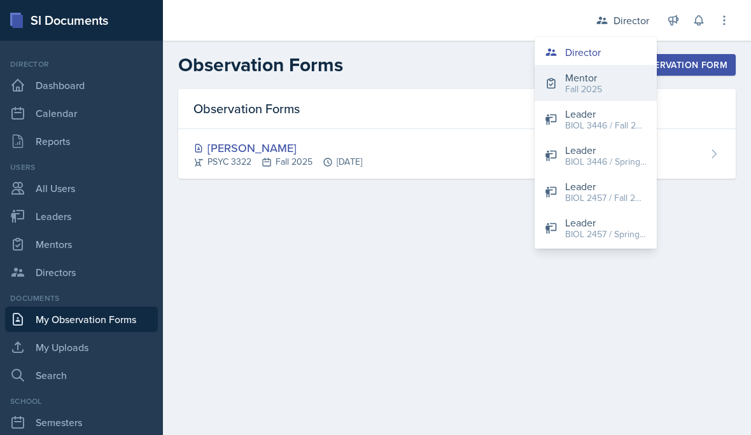
click at [620, 85] on button "Mentor Fall 2025" at bounding box center [595, 83] width 122 height 36
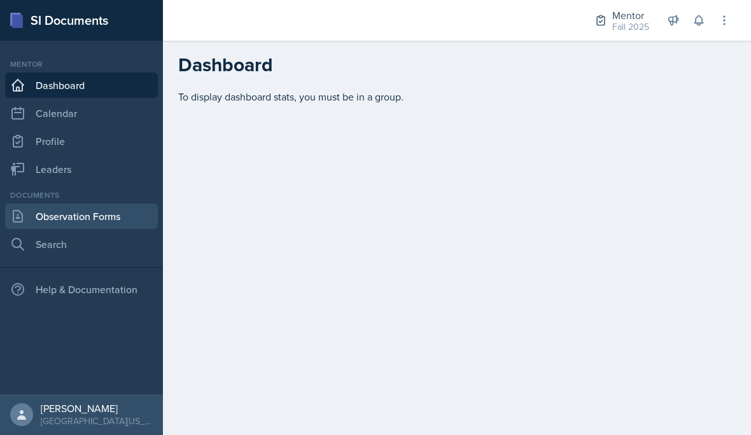
click at [124, 216] on link "Observation Forms" at bounding box center [81, 216] width 153 height 25
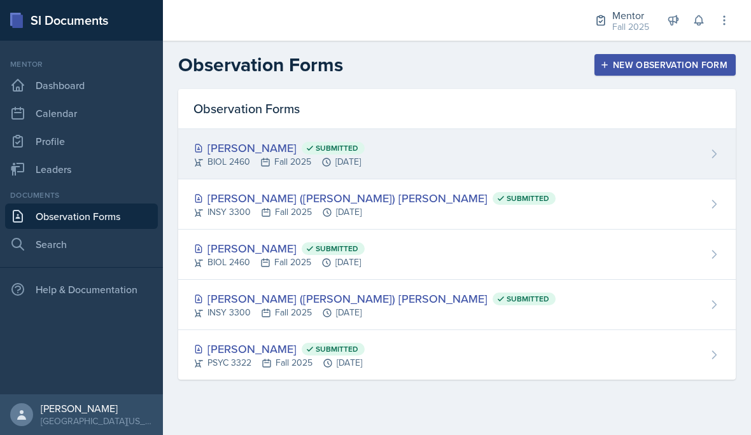
click at [265, 155] on div "Tiana Campbell Submitted" at bounding box center [278, 147] width 171 height 17
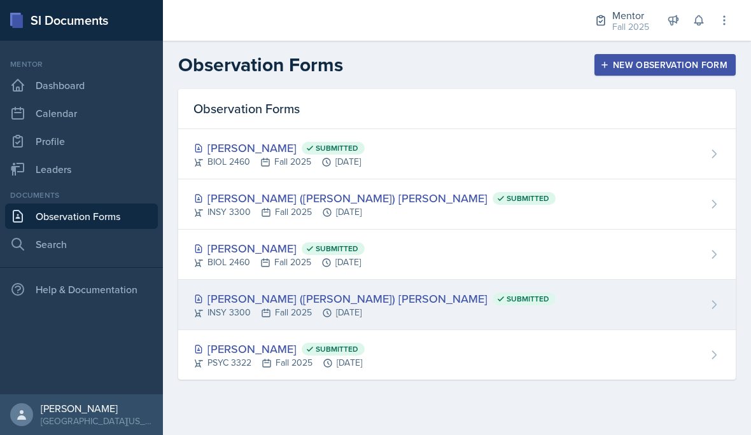
click at [278, 302] on div "Lee (Joseph) Overton Submitted" at bounding box center [374, 298] width 362 height 17
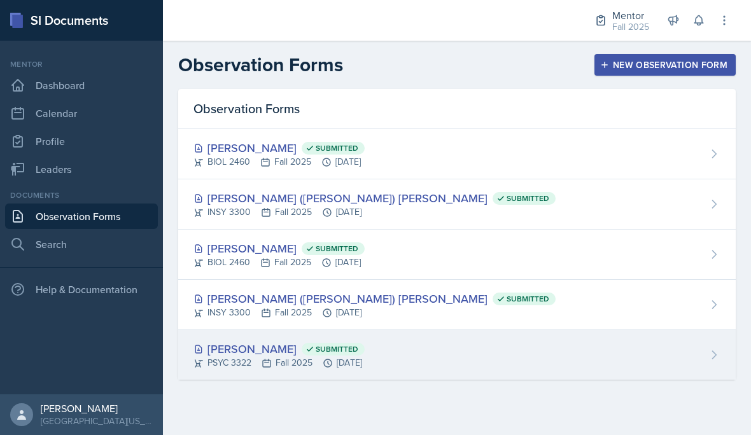
click at [234, 365] on div "PSYC 3322 Fall 2025 Aug 26th, 2025" at bounding box center [278, 362] width 171 height 13
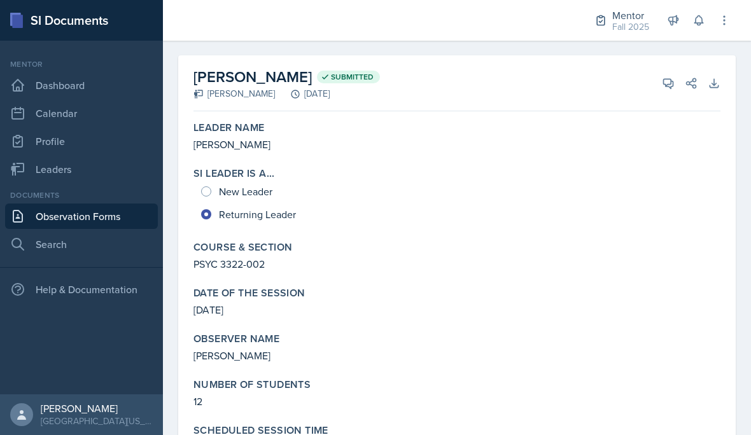
scroll to position [42, 0]
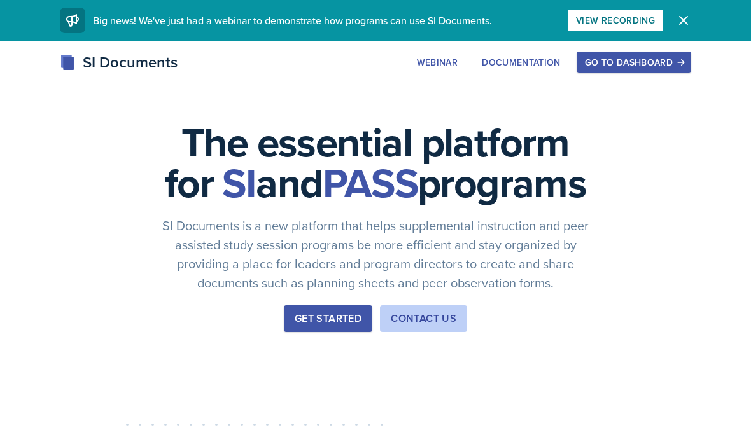
click at [647, 62] on div "Go to Dashboard" at bounding box center [634, 62] width 98 height 10
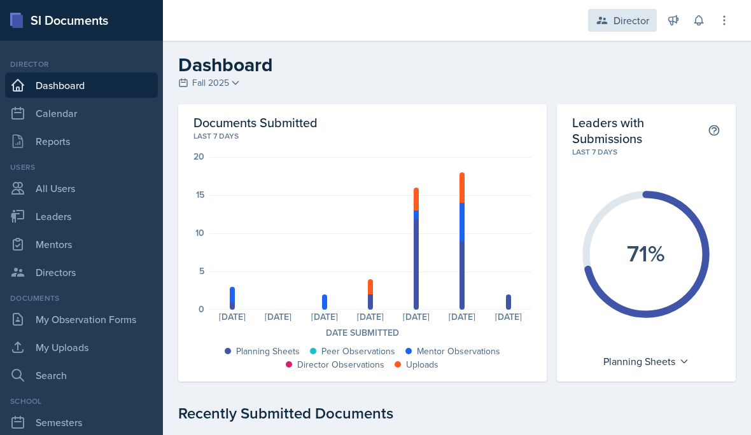
click at [617, 31] on div "Director" at bounding box center [622, 20] width 69 height 23
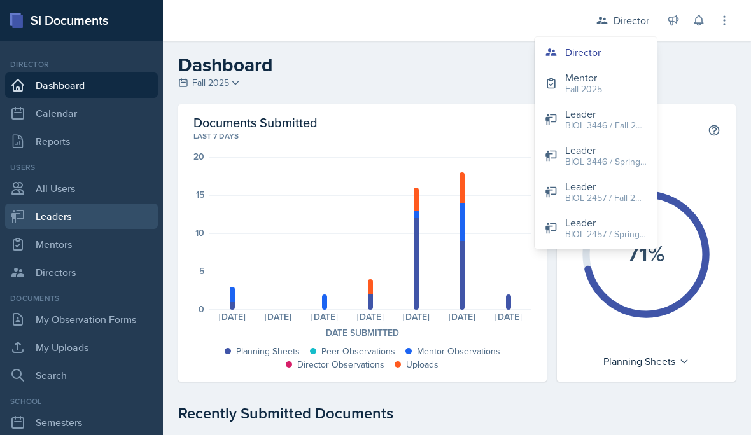
click at [127, 214] on link "Leaders" at bounding box center [81, 216] width 153 height 25
select select "a8c40de0-d7eb-4f82-90ee-ac0c6ce45f71"
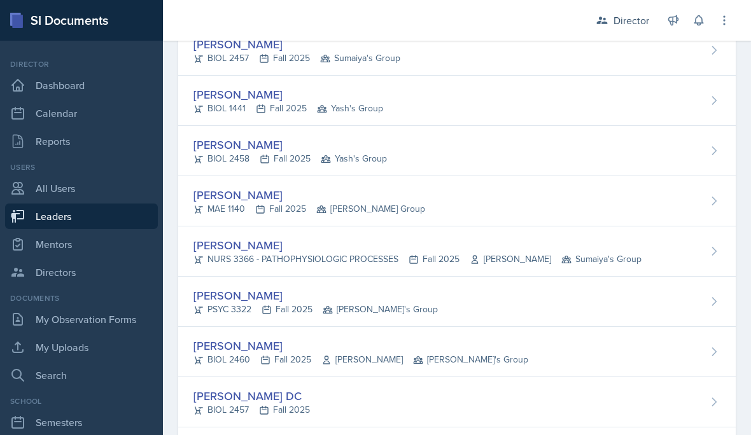
scroll to position [161, 0]
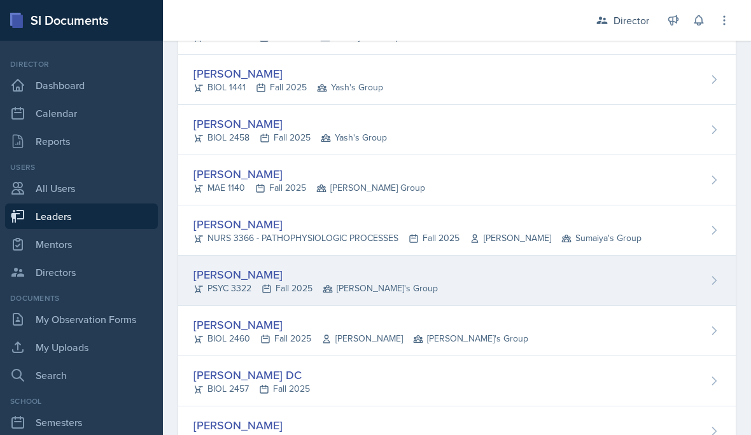
click at [227, 277] on div "Troy Broome" at bounding box center [315, 274] width 244 height 17
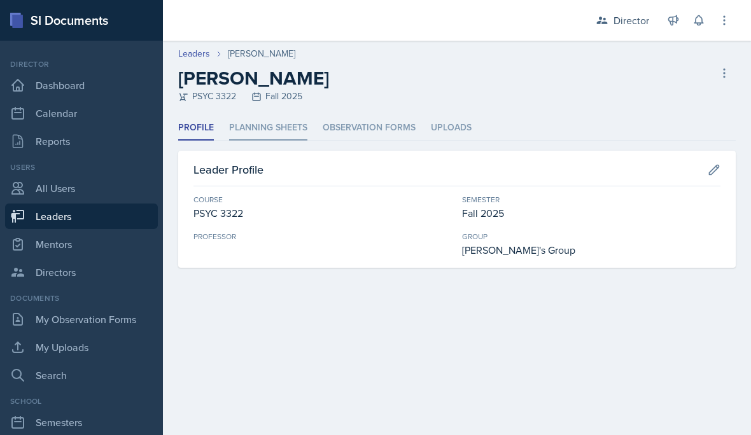
click at [283, 129] on li "Planning Sheets" at bounding box center [268, 128] width 78 height 25
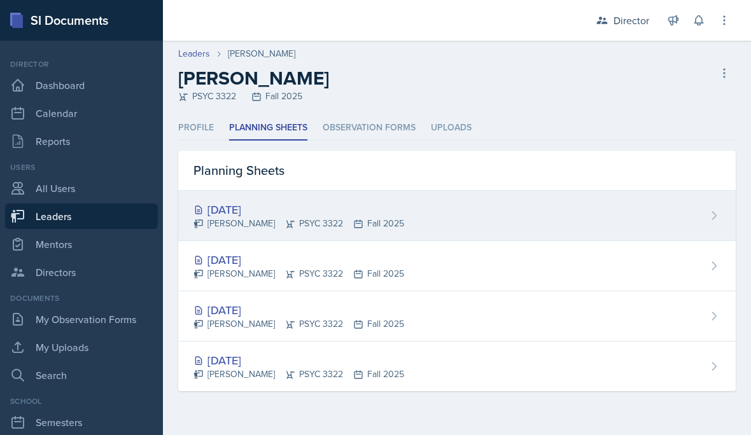
click at [298, 216] on div "Sep 4th, 2025" at bounding box center [298, 209] width 211 height 17
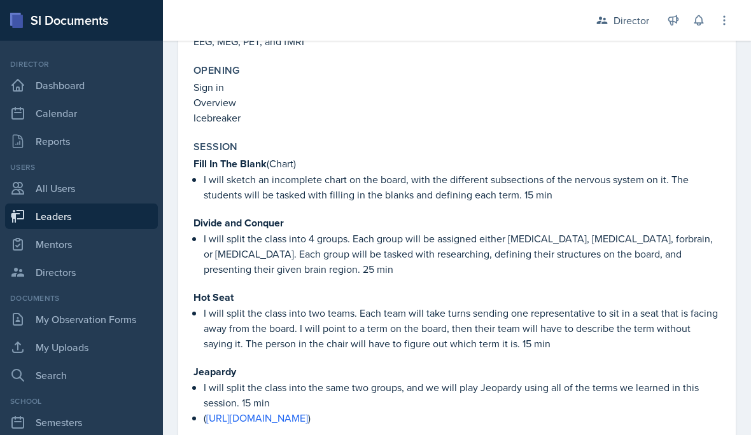
scroll to position [803, 0]
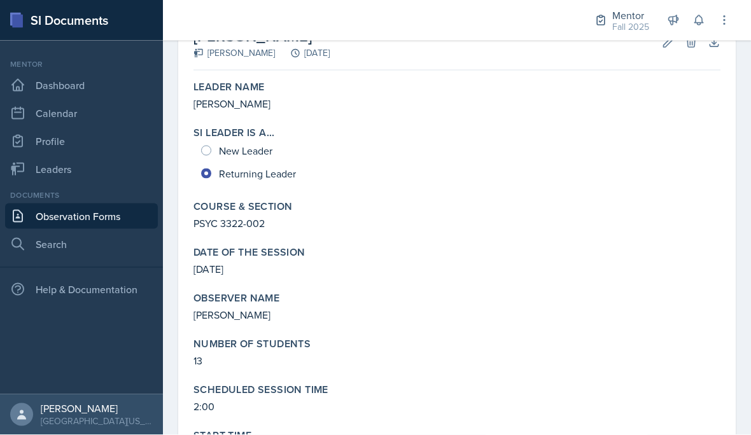
scroll to position [99, 0]
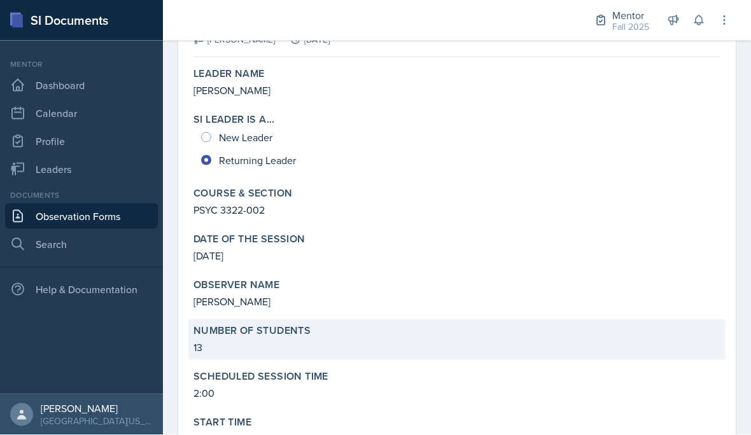
click at [272, 358] on div "Number of Students 13" at bounding box center [456, 339] width 537 height 41
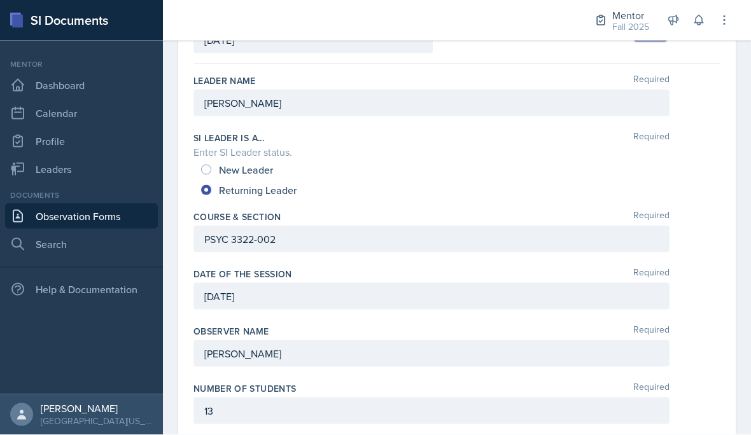
scroll to position [0, 0]
click at [262, 417] on div "13" at bounding box center [431, 411] width 476 height 27
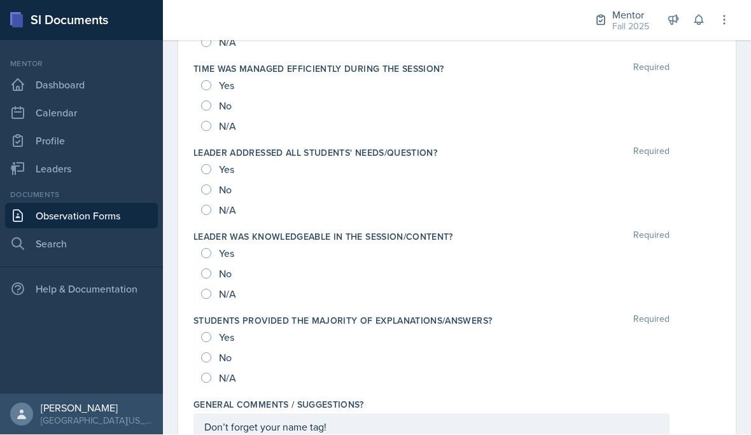
scroll to position [1327, 0]
click at [442, 435] on div "Don’t forget your name tag!" at bounding box center [431, 428] width 476 height 27
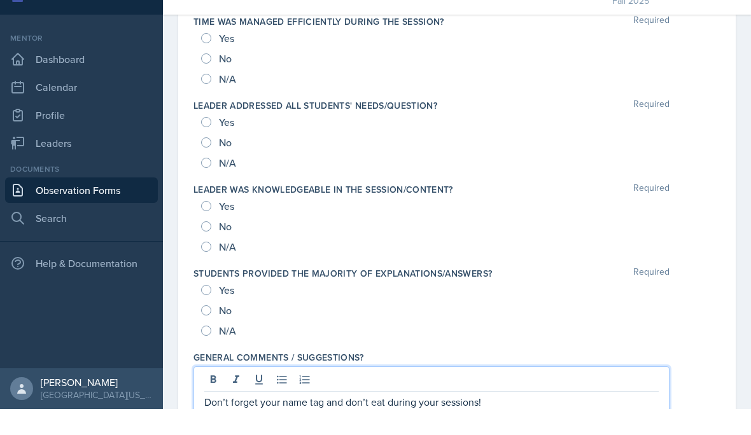
click at [537, 421] on p "Don’t forget your name tag and don’t eat during your sessions!" at bounding box center [431, 428] width 454 height 15
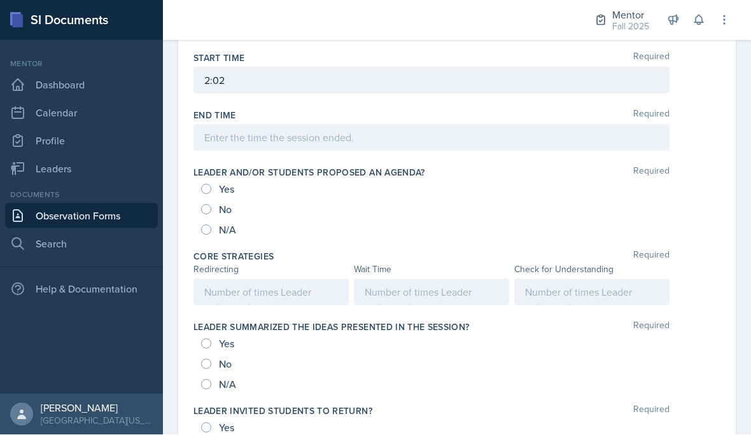
scroll to position [624, 0]
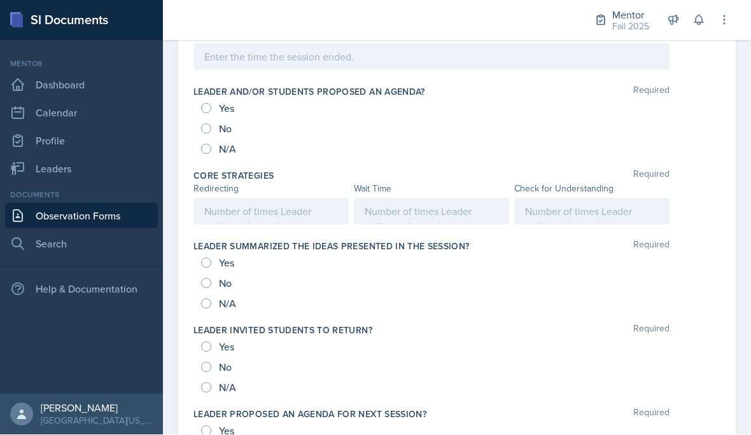
click at [574, 220] on div at bounding box center [591, 212] width 155 height 27
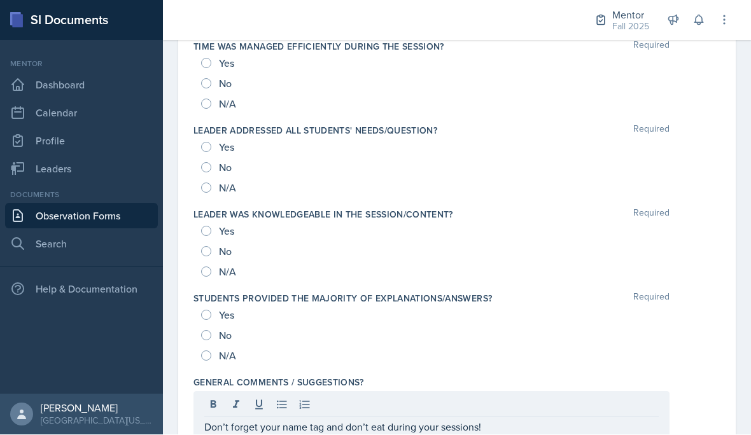
scroll to position [1350, 0]
click at [225, 321] on span "Yes" at bounding box center [226, 316] width 15 height 13
click at [211, 321] on input "Yes" at bounding box center [206, 316] width 10 height 10
radio input "true"
click at [209, 235] on input "Yes" at bounding box center [206, 232] width 10 height 10
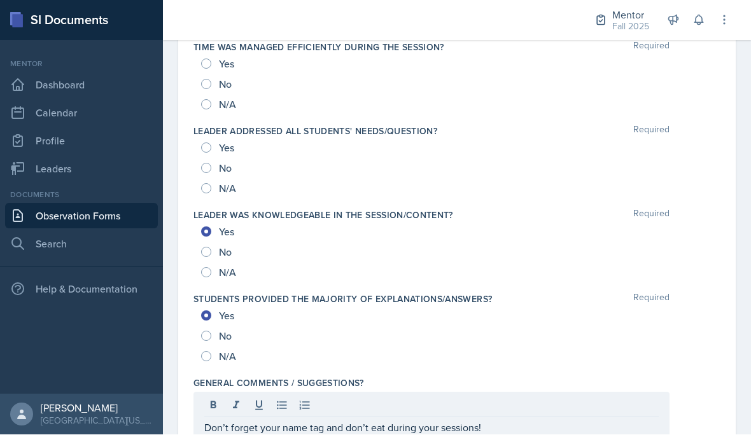
radio input "true"
click at [209, 150] on input "Yes" at bounding box center [206, 148] width 10 height 10
radio input "true"
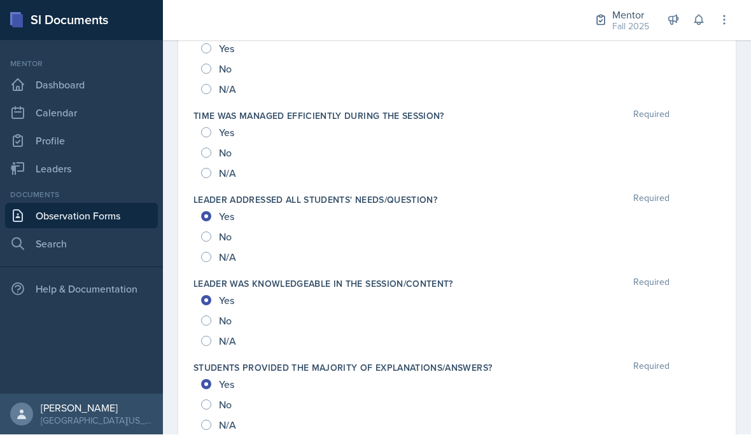
scroll to position [1269, 0]
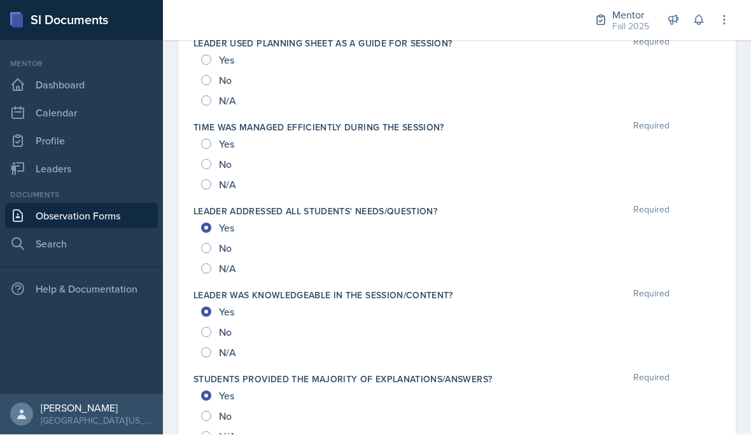
click at [209, 149] on div "Yes" at bounding box center [219, 144] width 36 height 20
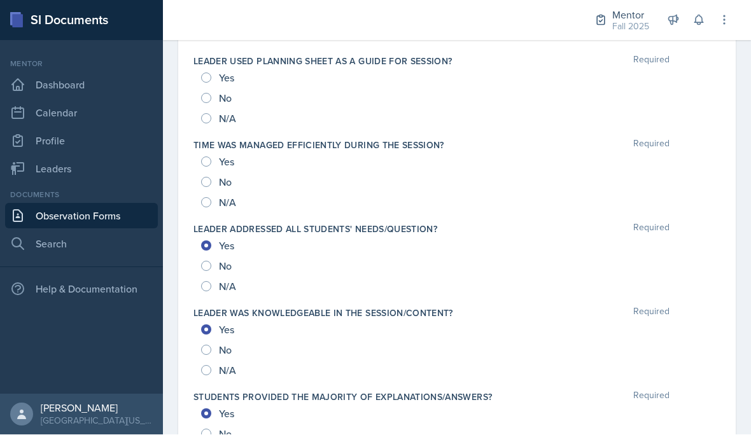
scroll to position [1252, 0]
click at [206, 165] on input "Yes" at bounding box center [206, 162] width 10 height 10
radio input "true"
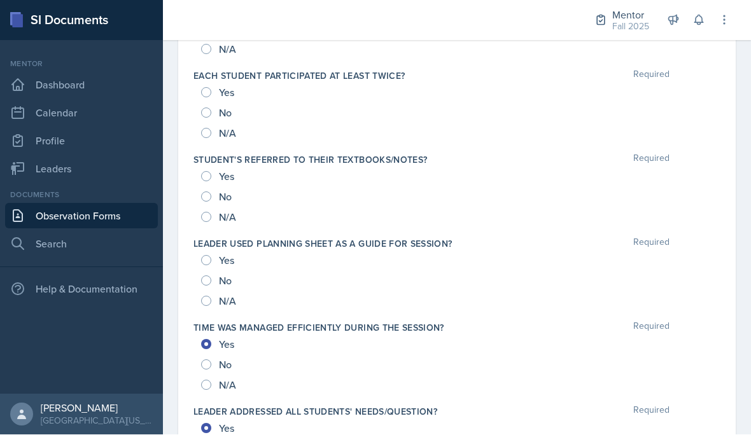
scroll to position [1066, 0]
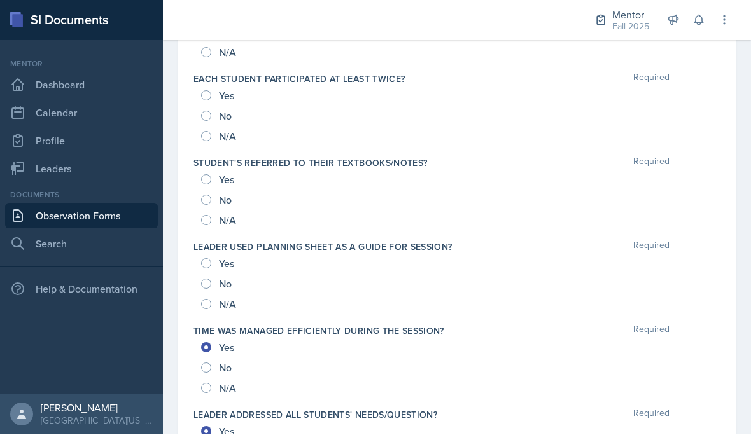
click at [220, 174] on span "Yes" at bounding box center [226, 180] width 15 height 13
click at [211, 175] on input "Yes" at bounding box center [206, 180] width 10 height 10
radio input "true"
click at [203, 86] on div "Yes" at bounding box center [219, 96] width 36 height 20
click at [206, 91] on input "Yes" at bounding box center [206, 96] width 10 height 10
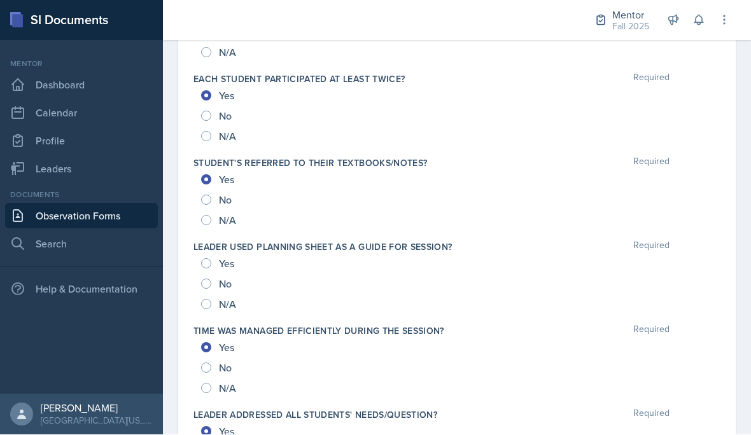
radio input "true"
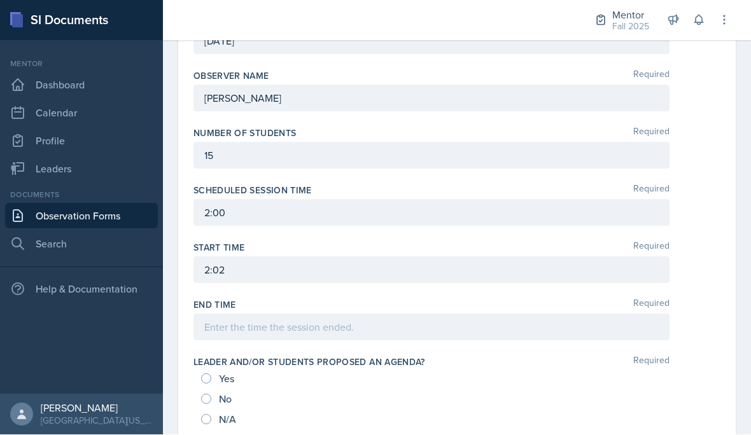
scroll to position [335, 0]
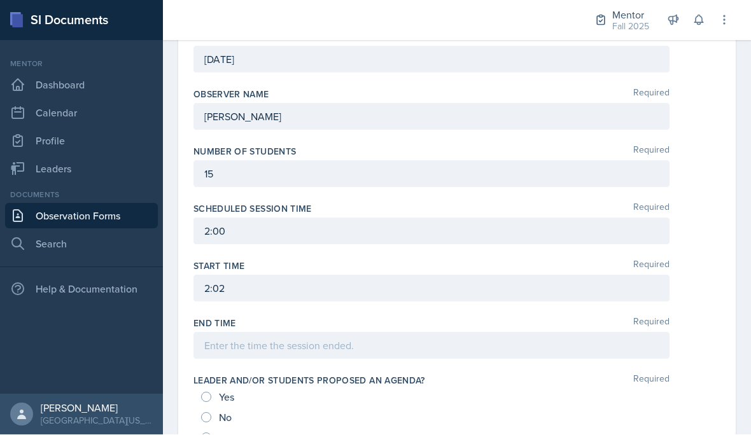
click at [360, 161] on div "15" at bounding box center [431, 174] width 476 height 27
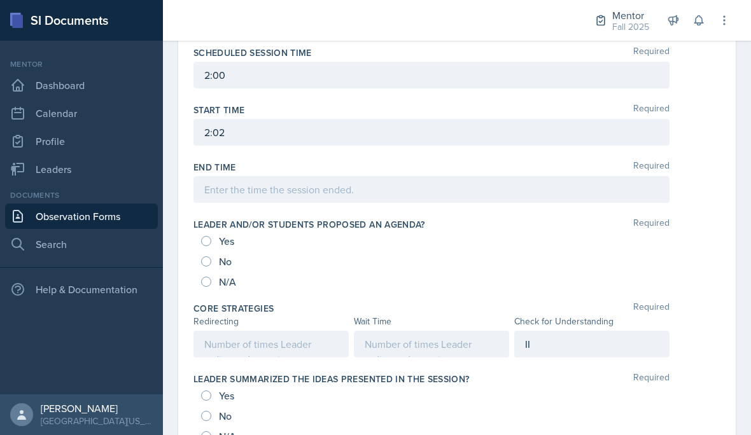
scroll to position [529, 0]
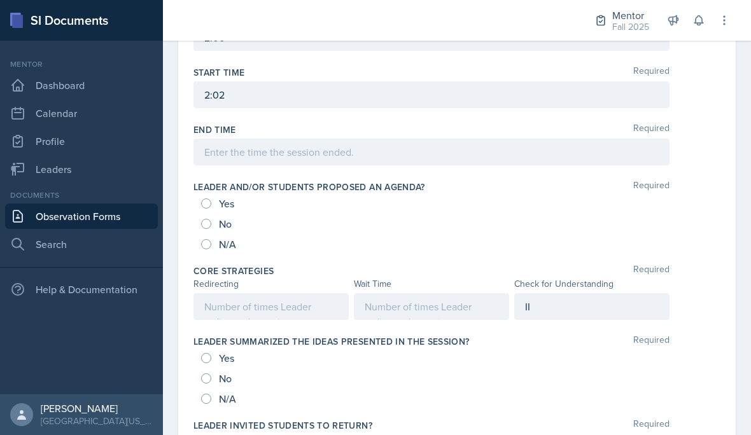
click at [301, 293] on div at bounding box center [270, 306] width 155 height 27
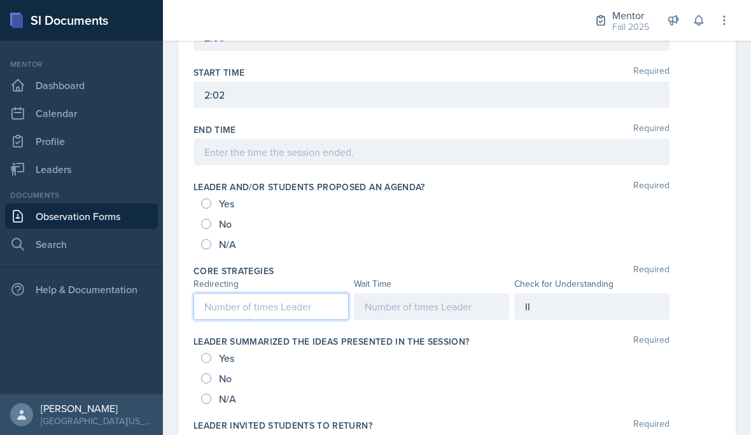
click at [461, 293] on div at bounding box center [431, 306] width 155 height 27
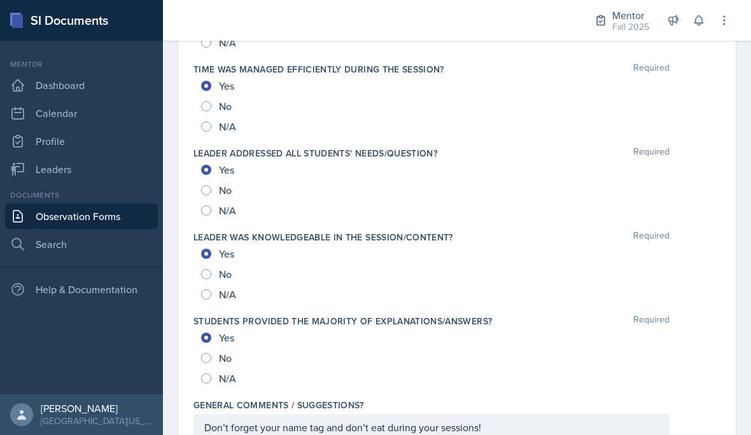
scroll to position [1305, 0]
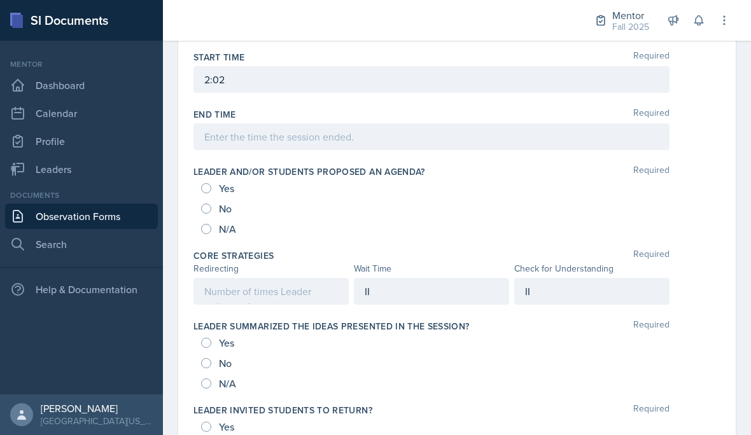
scroll to position [528, 0]
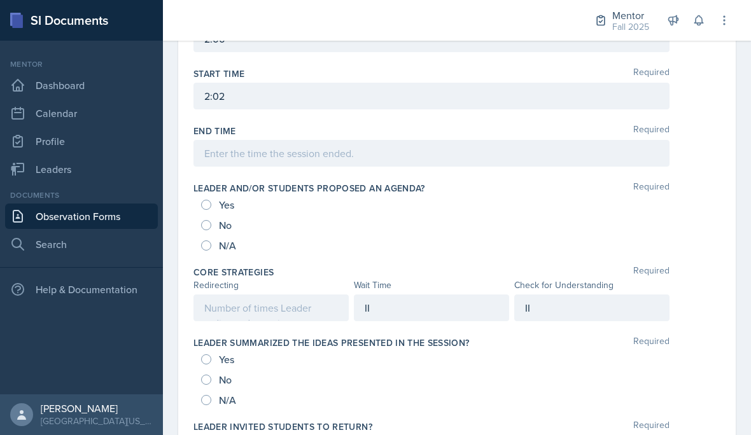
click at [403, 295] on div "II" at bounding box center [431, 308] width 155 height 27
click at [234, 295] on div at bounding box center [270, 308] width 155 height 27
click at [580, 295] on div "II" at bounding box center [591, 308] width 155 height 27
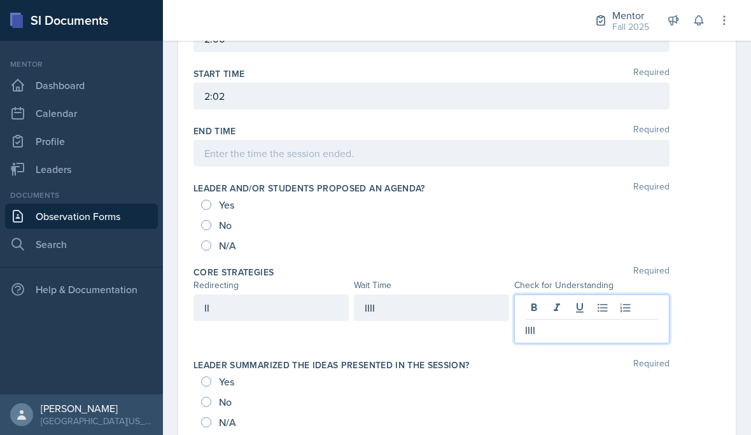
click at [454, 295] on div "IIII" at bounding box center [431, 308] width 155 height 27
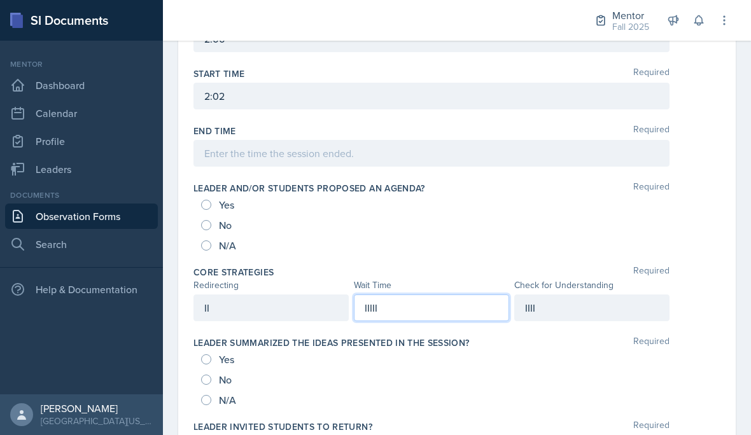
click at [222, 219] on span "No" at bounding box center [225, 225] width 13 height 13
click at [211, 220] on input "No" at bounding box center [206, 225] width 10 height 10
radio input "true"
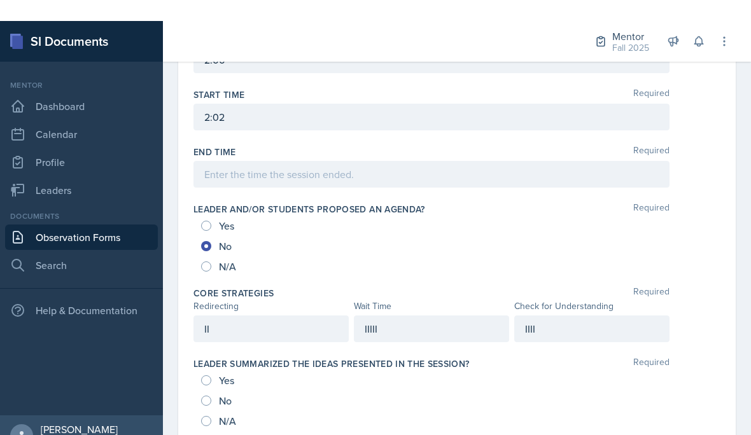
scroll to position [36, 0]
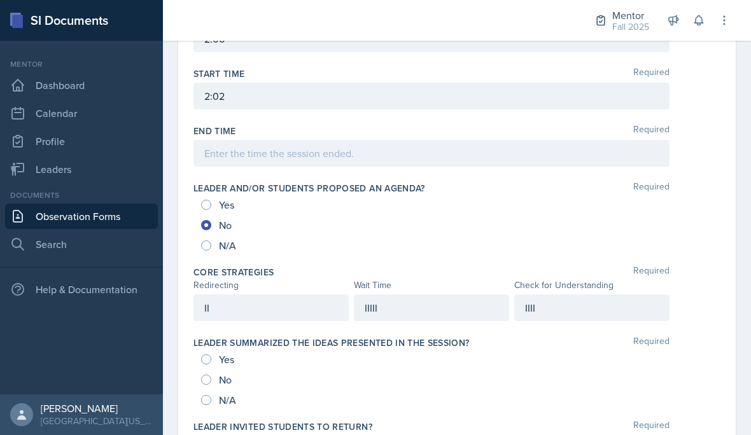
click at [210, 375] on input "No" at bounding box center [206, 380] width 10 height 10
radio input "true"
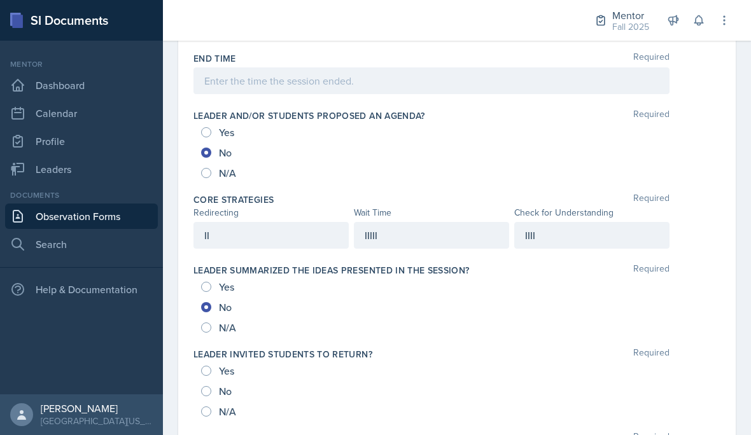
scroll to position [600, 0]
click at [351, 53] on div "End Time Required" at bounding box center [456, 59] width 527 height 13
click at [450, 68] on div at bounding box center [431, 81] width 476 height 27
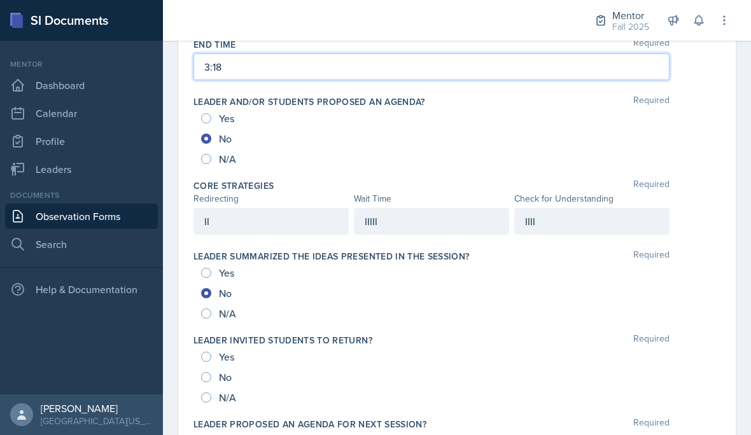
scroll to position [618, 0]
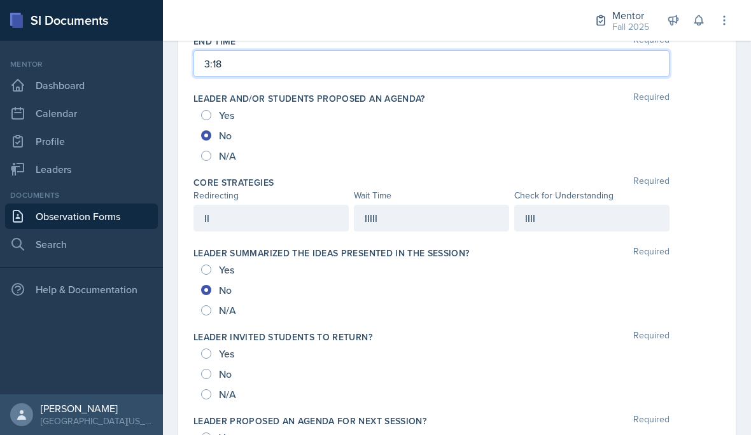
click at [219, 368] on span "No" at bounding box center [225, 374] width 13 height 13
click at [211, 369] on input "No" at bounding box center [206, 374] width 10 height 10
radio input "true"
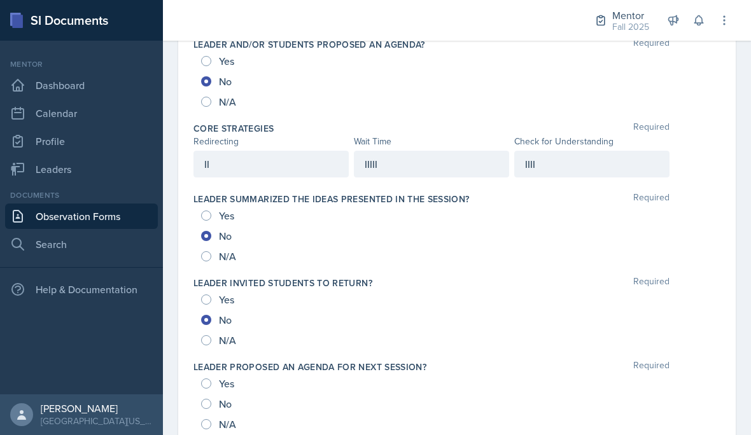
scroll to position [673, 0]
click at [218, 393] on div "No" at bounding box center [217, 403] width 33 height 20
click at [225, 397] on span "No" at bounding box center [225, 403] width 13 height 13
click at [211, 398] on input "No" at bounding box center [206, 403] width 10 height 10
radio input "true"
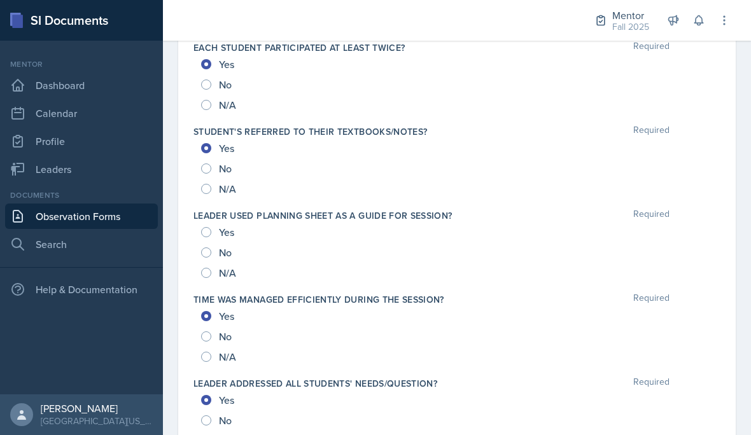
scroll to position [1072, 0]
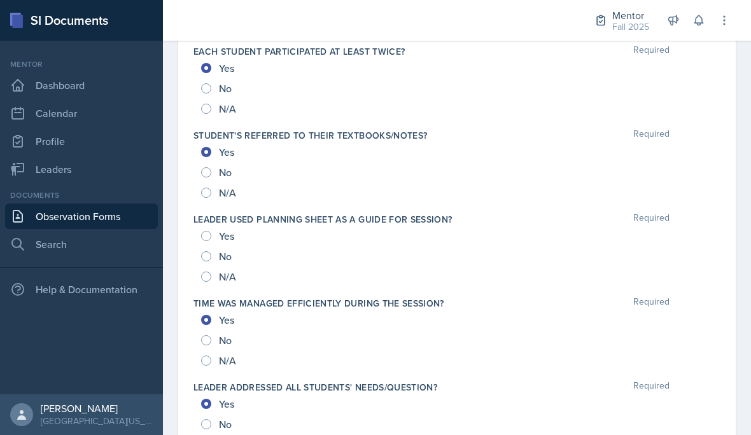
click at [240, 226] on div "Yes" at bounding box center [457, 236] width 512 height 20
click at [226, 230] on span "Yes" at bounding box center [226, 236] width 15 height 13
click at [211, 231] on input "Yes" at bounding box center [206, 236] width 10 height 10
radio input "true"
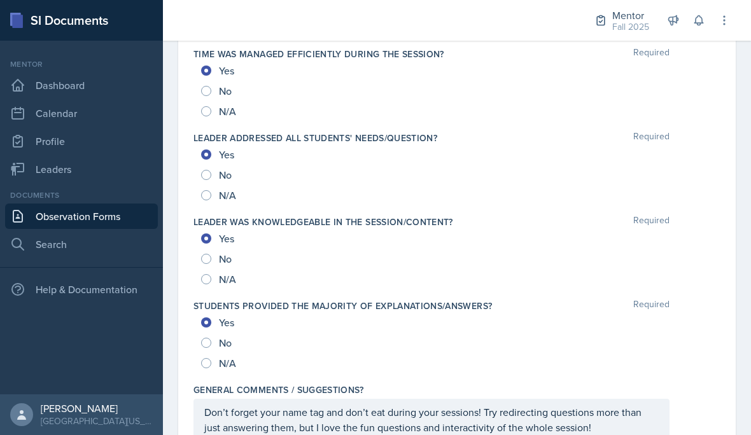
scroll to position [1320, 0]
click at [620, 405] on p "Don’t forget your name tag and don’t eat during your sessions! Try redirecting …" at bounding box center [431, 420] width 454 height 31
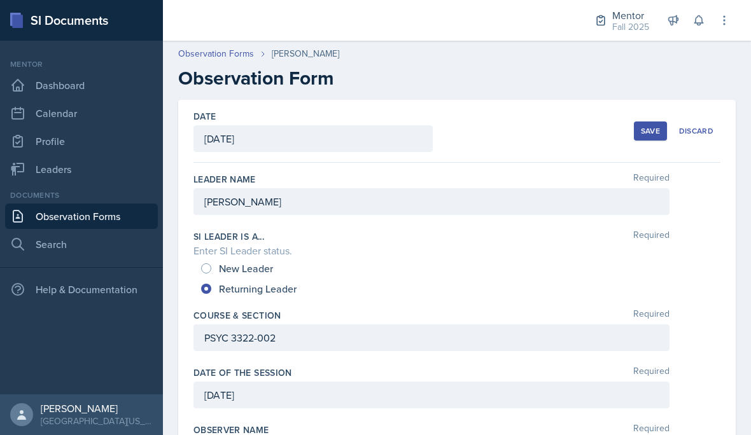
scroll to position [0, 0]
click at [643, 126] on div "Save" at bounding box center [650, 131] width 19 height 10
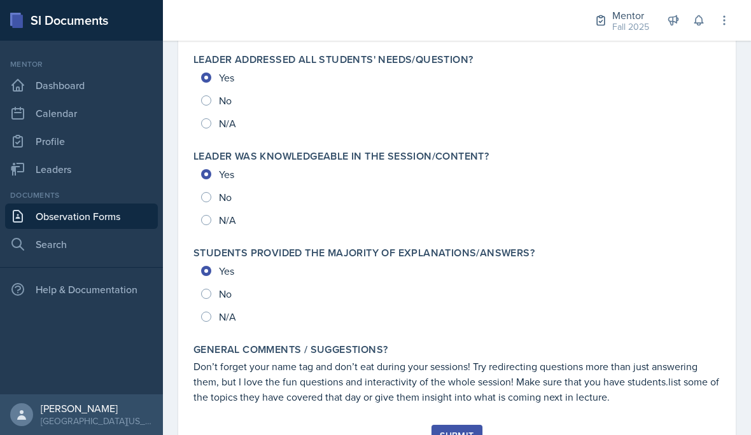
scroll to position [1386, 0]
click at [454, 431] on div "Submit" at bounding box center [457, 436] width 34 height 10
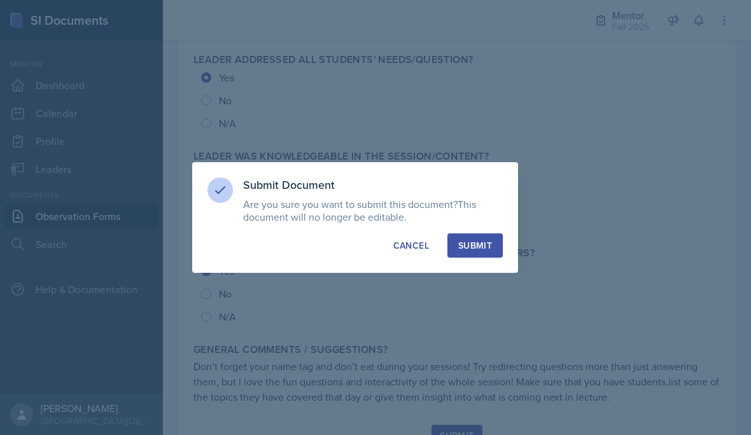
click at [477, 234] on button "Submit" at bounding box center [474, 246] width 55 height 24
radio input "true"
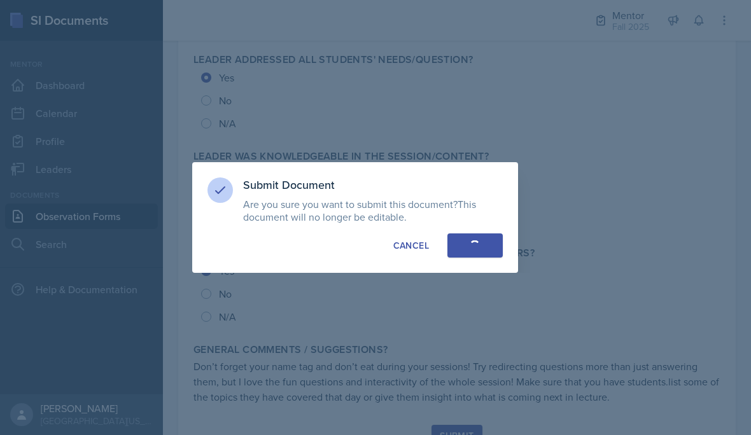
radio input "true"
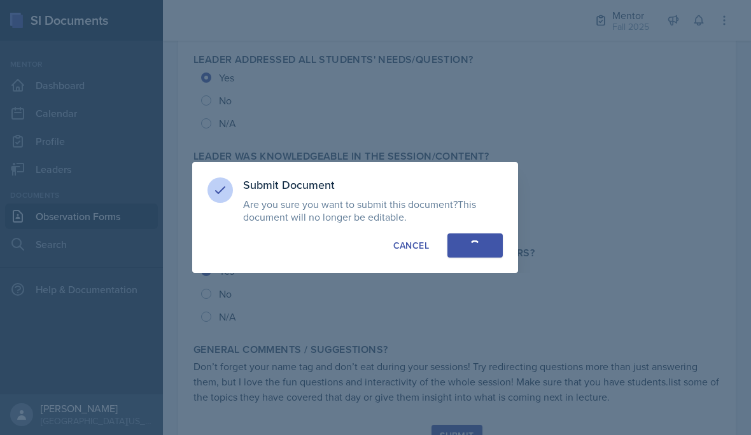
radio input "true"
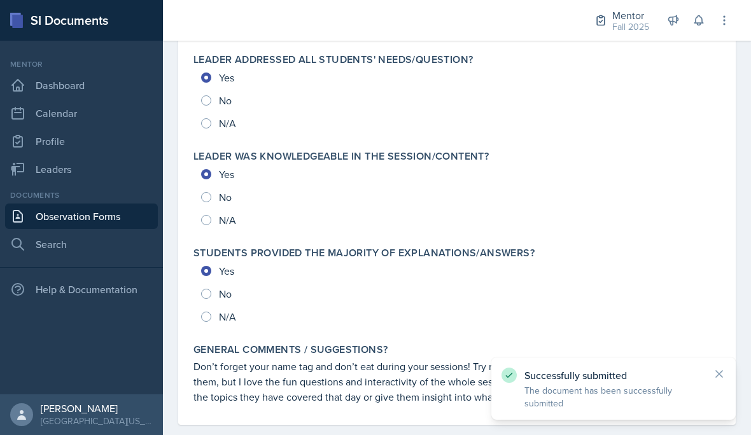
scroll to position [1349, 0]
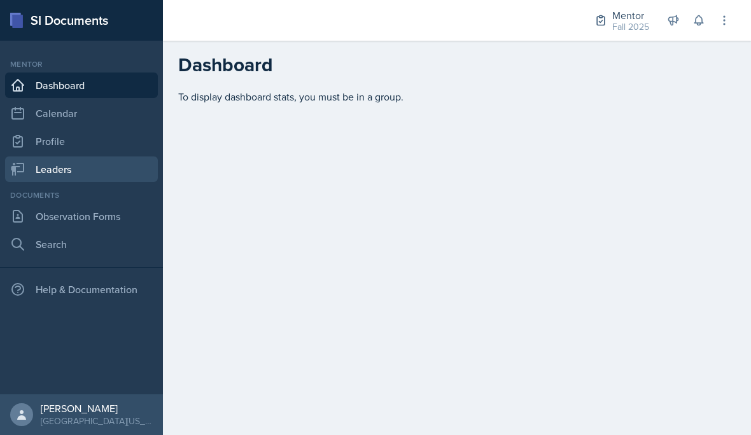
click at [98, 163] on link "Leaders" at bounding box center [81, 169] width 153 height 25
